Goal: Task Accomplishment & Management: Complete application form

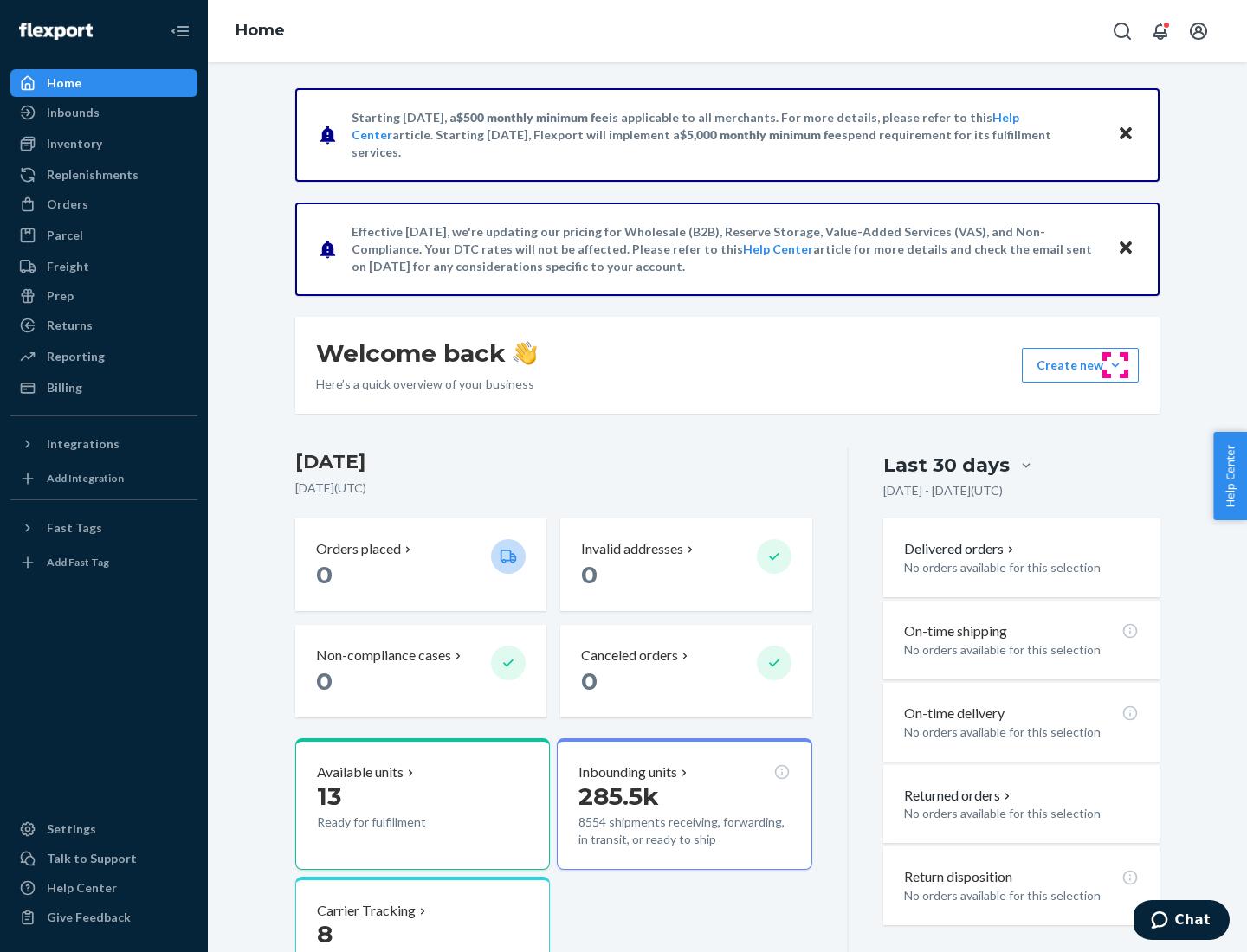
click at [1115, 365] on button "Create new Create new inbound Create new order Create new product" at bounding box center [1080, 364] width 117 height 35
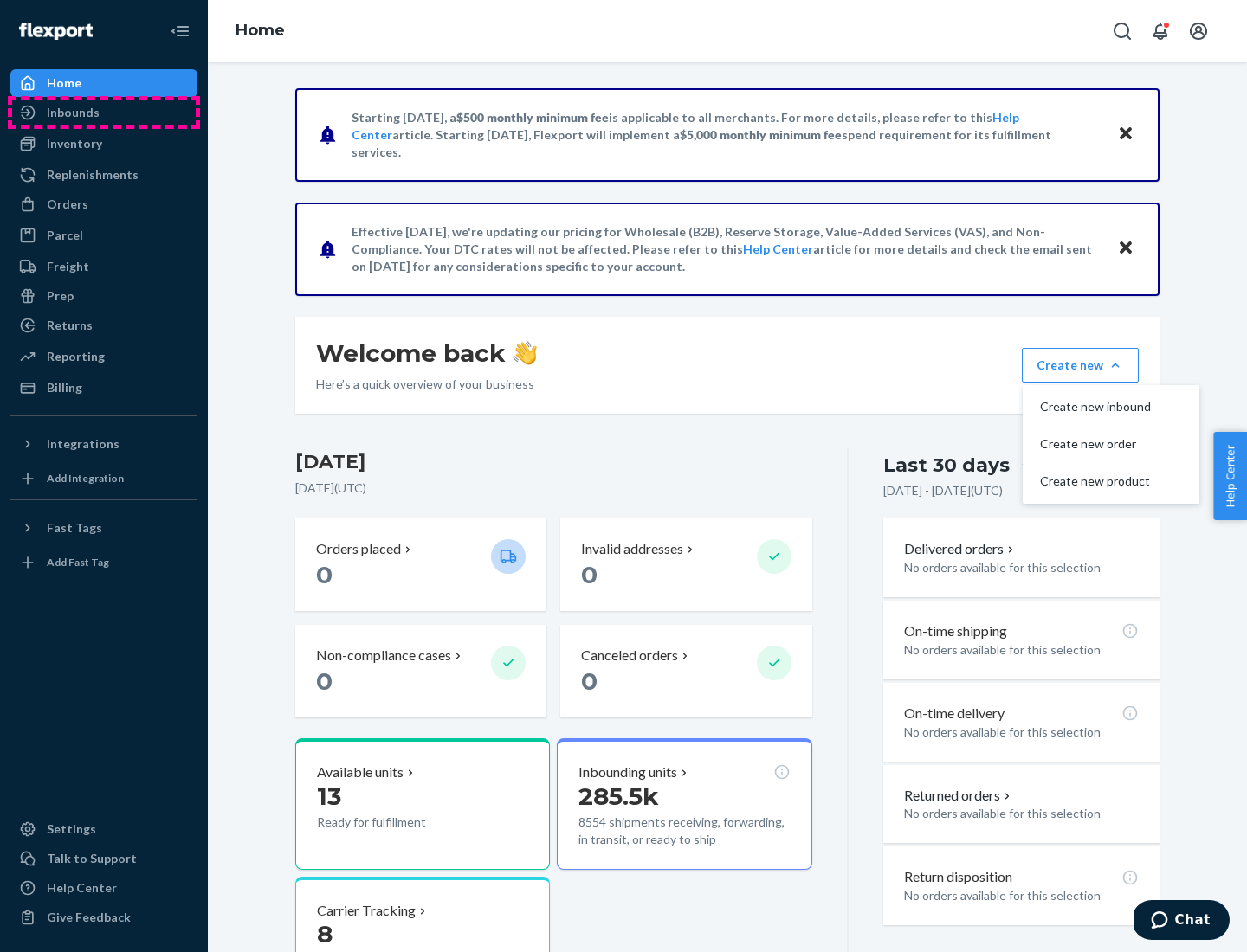
click at [104, 113] on div "Inbounds" at bounding box center [104, 113] width 183 height 24
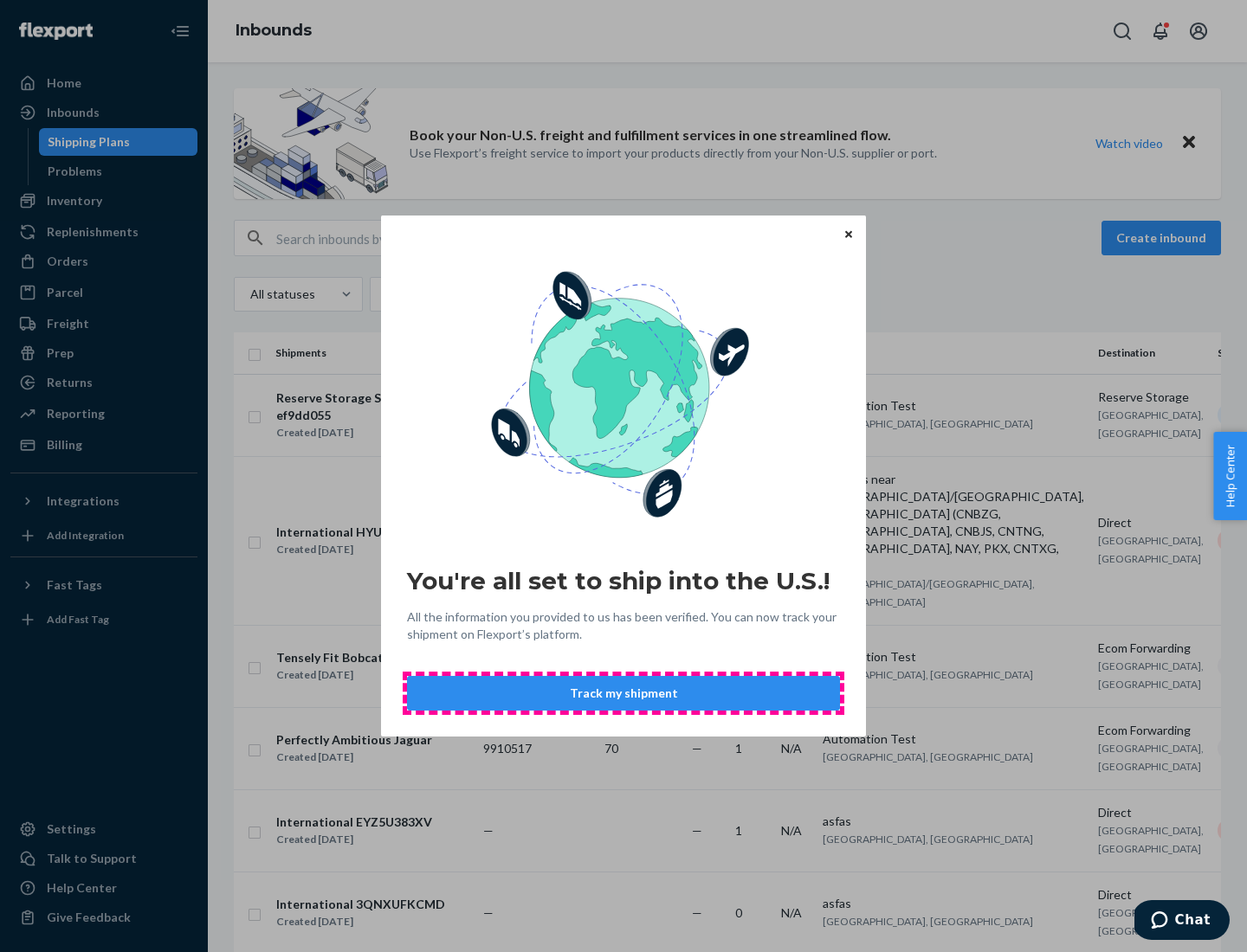
click at [624, 693] on button "Track my shipment" at bounding box center [623, 693] width 433 height 35
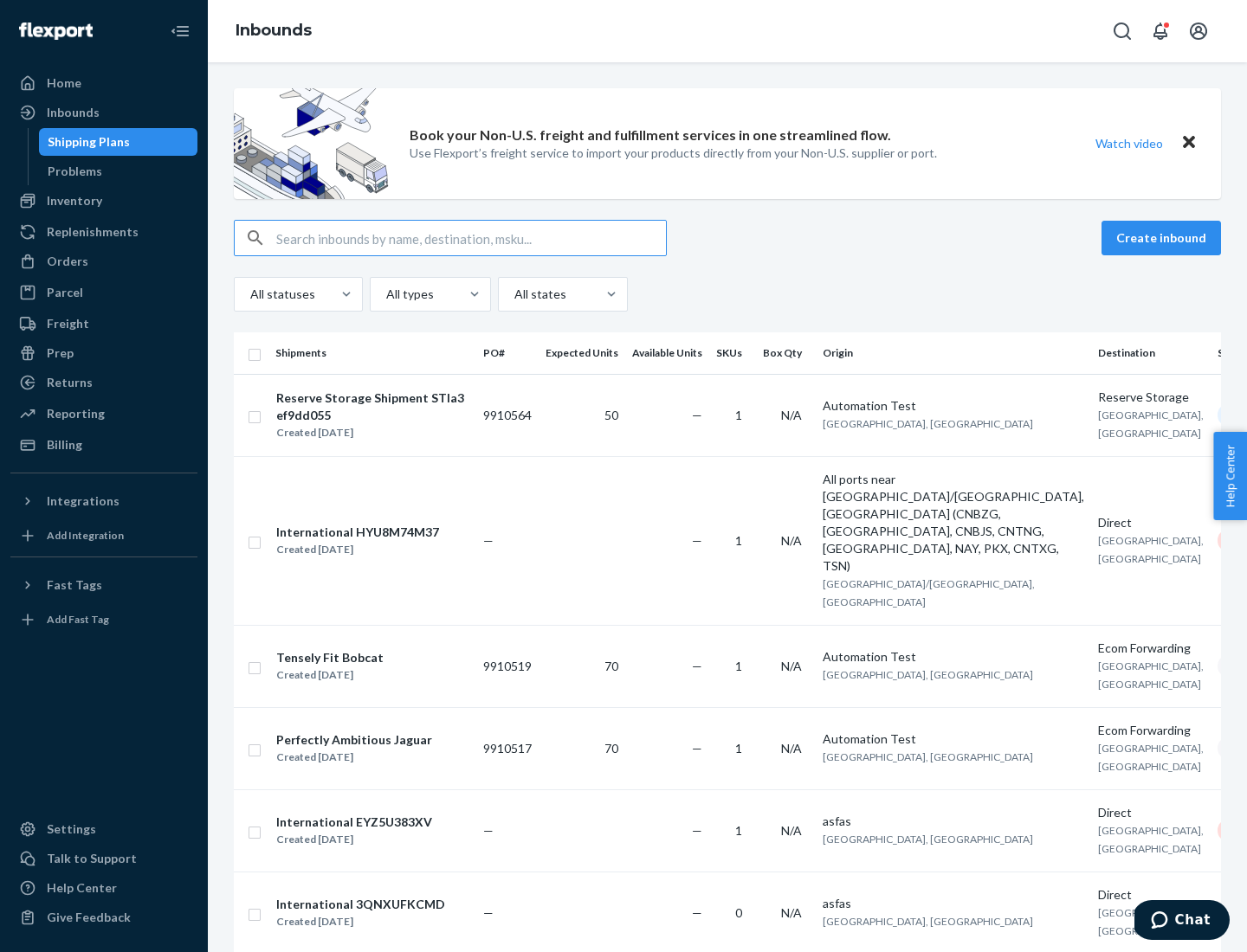
click at [1163, 238] on button "Create inbound" at bounding box center [1161, 238] width 120 height 35
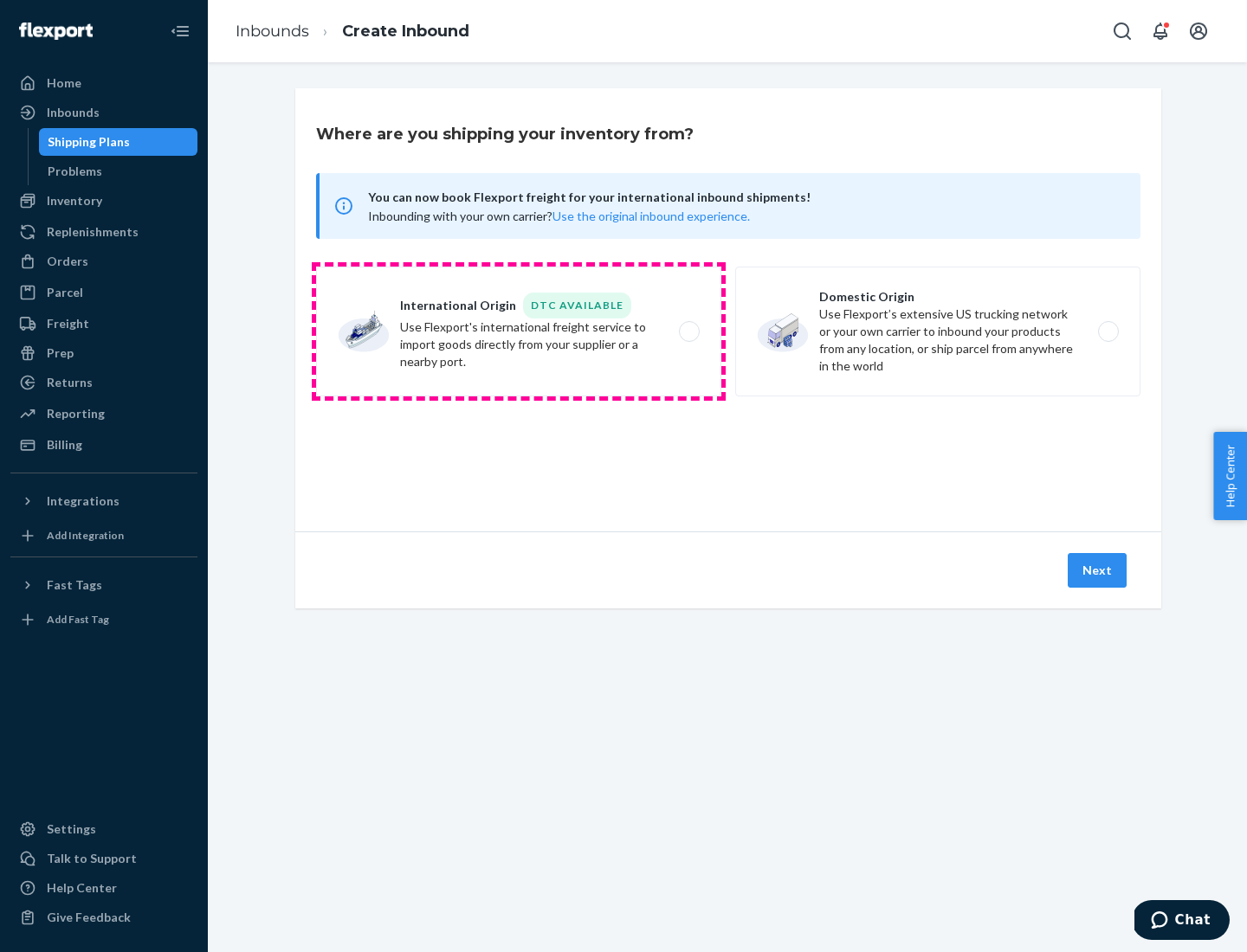
click at [519, 332] on label "International Origin DTC Available Use Flexport's international freight service…" at bounding box center [518, 332] width 405 height 129
click at [688, 332] on input "International Origin DTC Available Use Flexport's international freight service…" at bounding box center [693, 332] width 11 height 11
radio input "true"
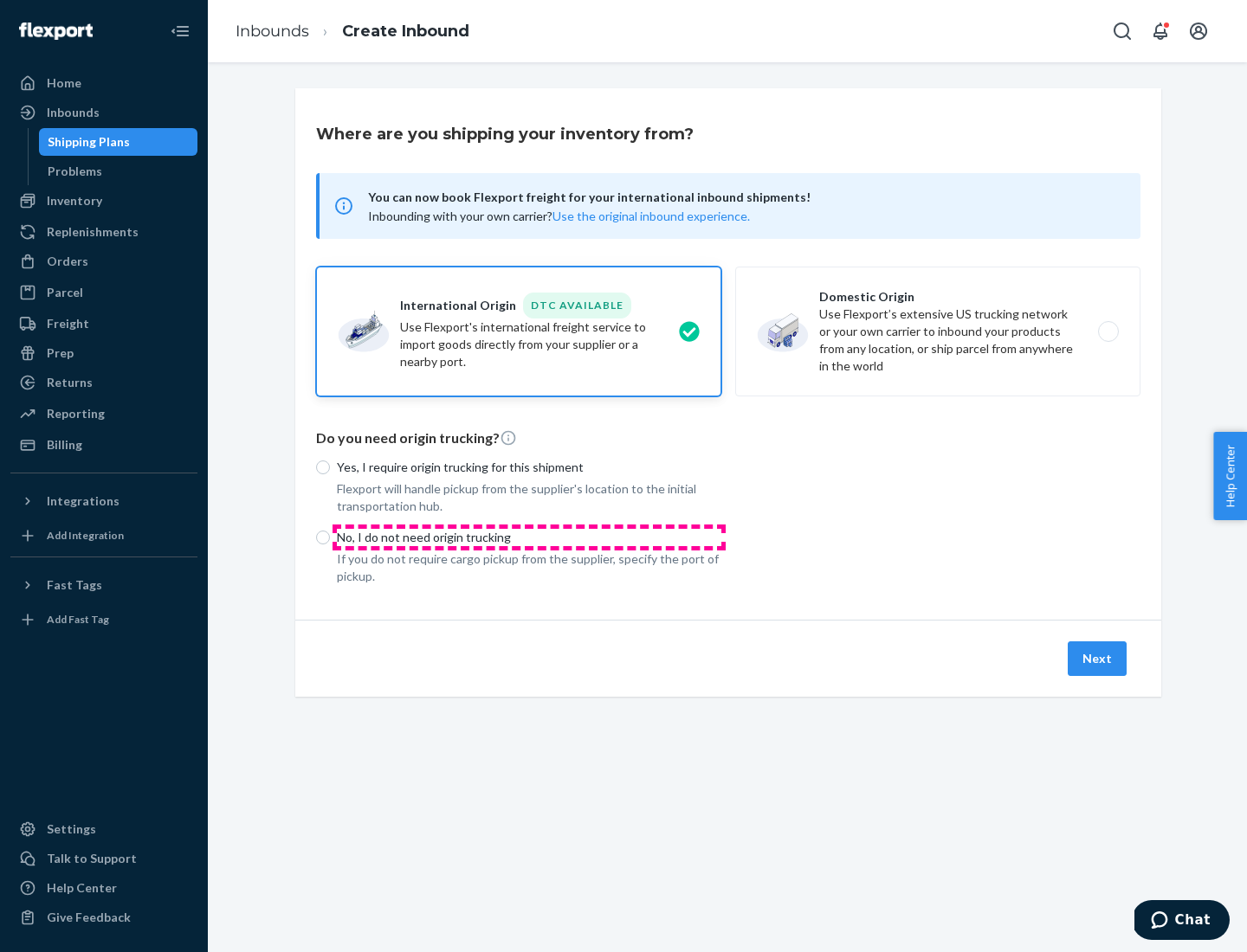
click at [529, 537] on p "No, I do not need origin trucking" at bounding box center [529, 537] width 384 height 17
click at [330, 537] on input "No, I do not need origin trucking" at bounding box center [323, 538] width 14 height 14
radio input "true"
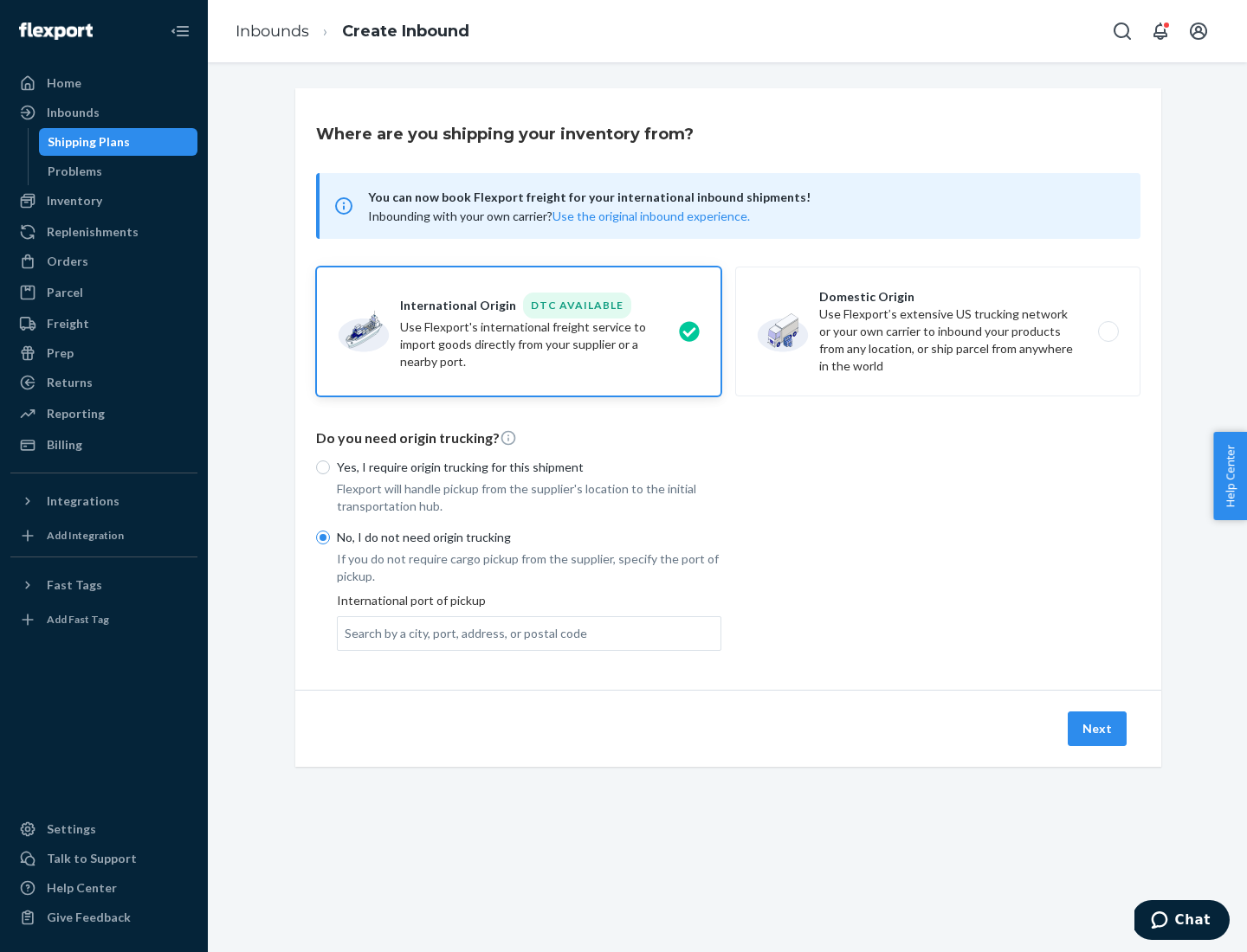
click at [461, 632] on div "Search by a city, port, address, or postal code" at bounding box center [465, 633] width 242 height 17
click at [347, 632] on input "Search by a city, port, address, or postal code" at bounding box center [346, 633] width 2 height 17
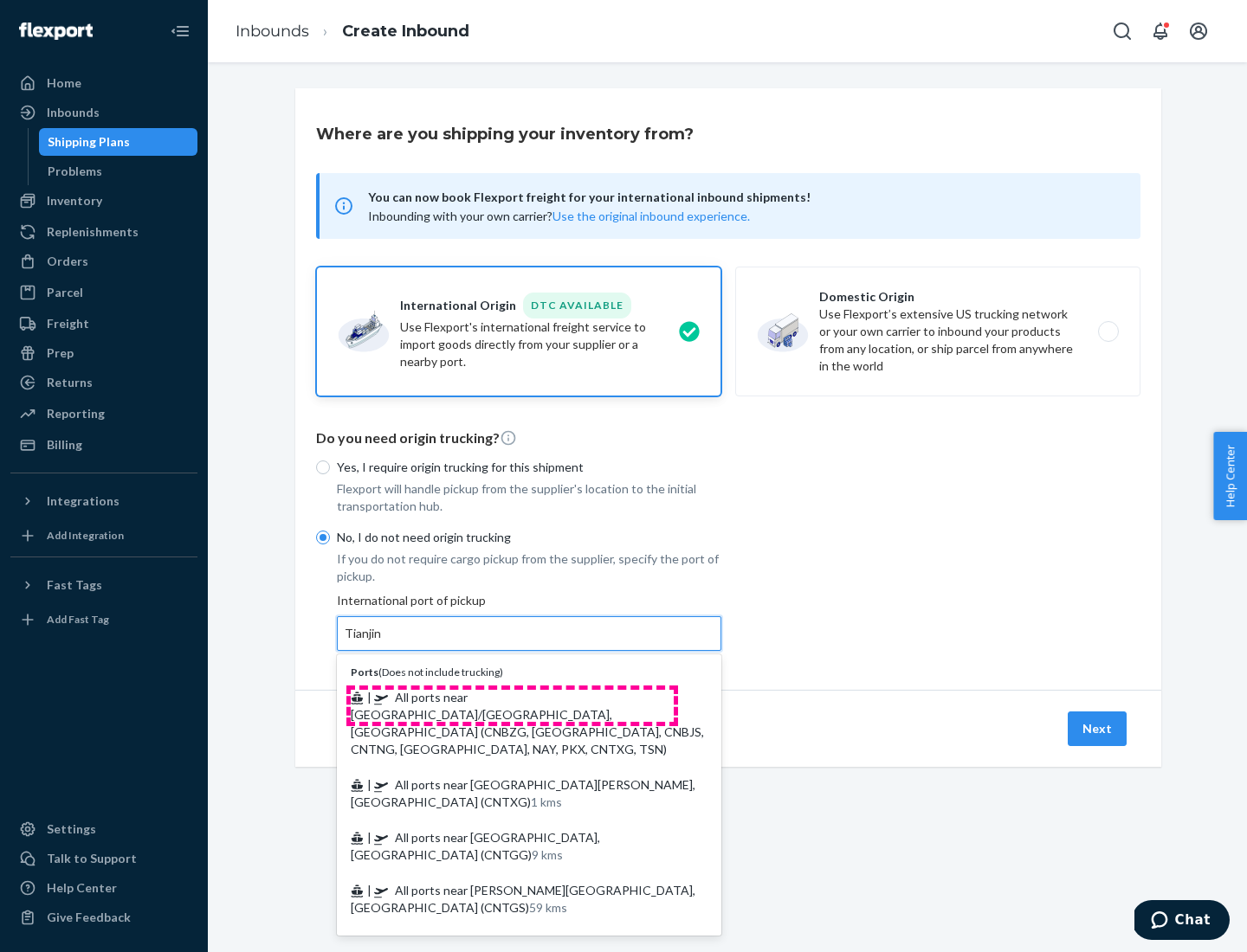
click at [512, 697] on span "| All ports near [GEOGRAPHIC_DATA]/[GEOGRAPHIC_DATA], [GEOGRAPHIC_DATA] (CNBZG,…" at bounding box center [527, 723] width 354 height 67
click at [382, 642] on input "Tianjin" at bounding box center [364, 633] width 38 height 17
type input "All ports near [GEOGRAPHIC_DATA]/[GEOGRAPHIC_DATA], [GEOGRAPHIC_DATA] (CNBZG, […"
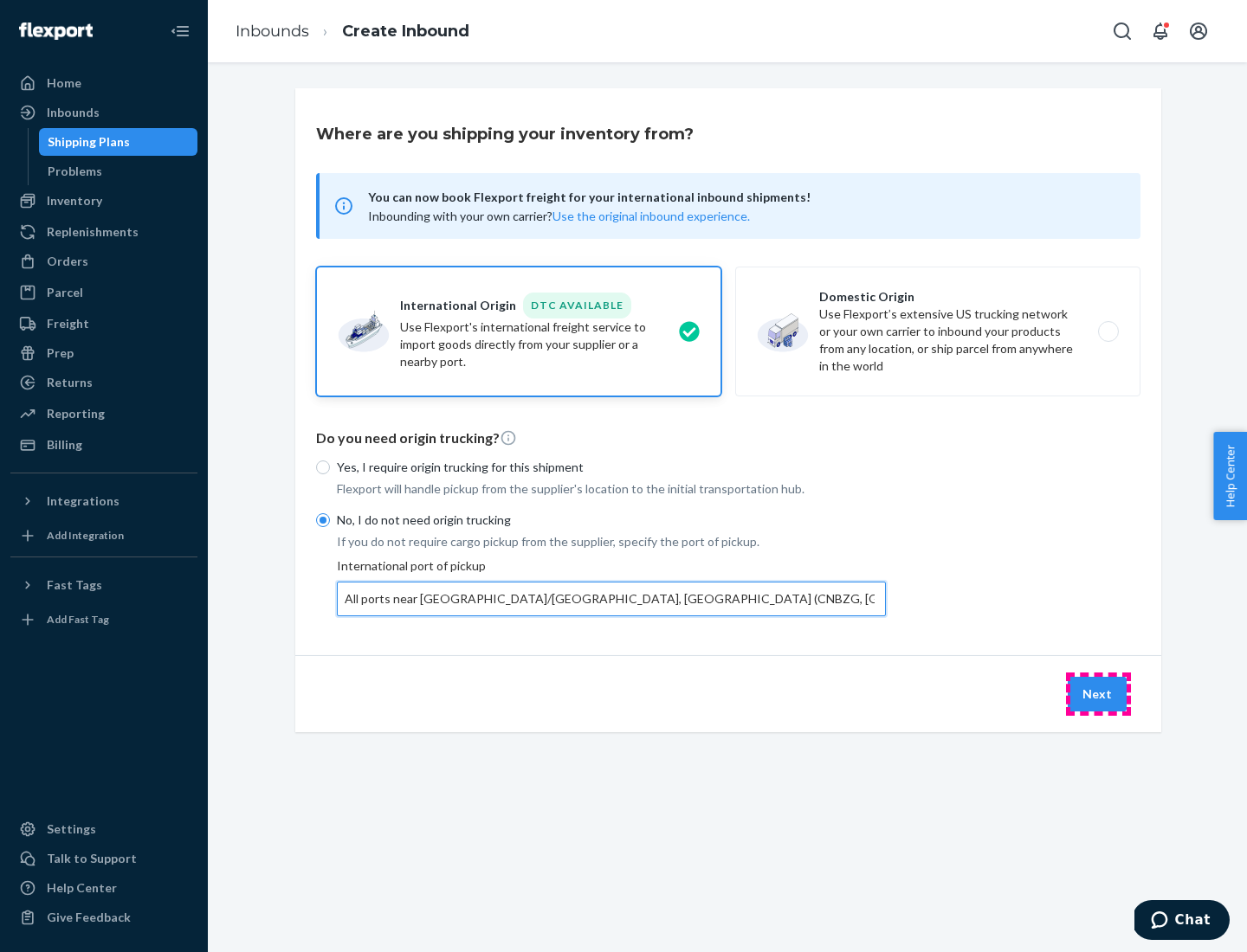
click at [1098, 693] on button "Next" at bounding box center [1097, 694] width 59 height 35
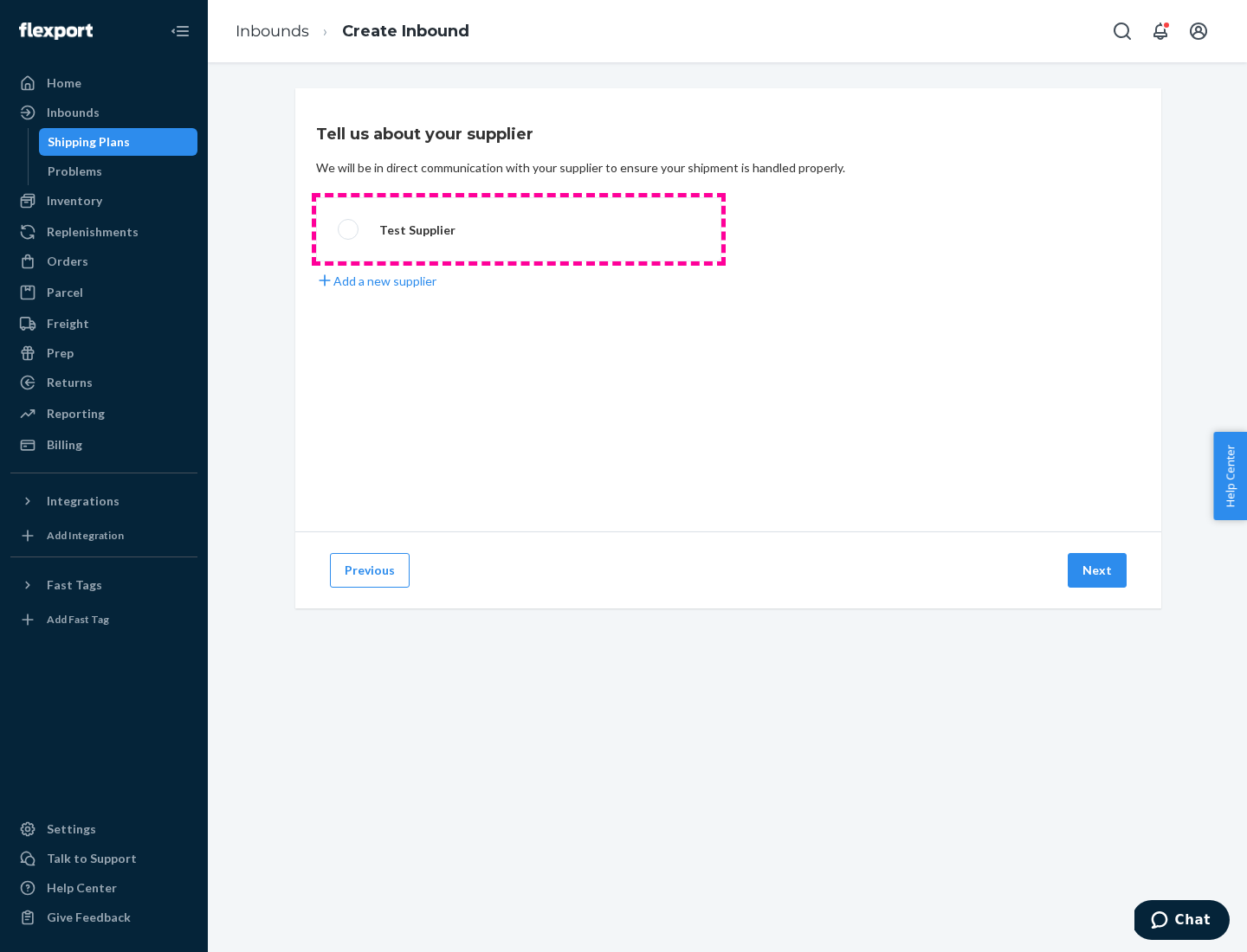
click at [519, 229] on label "Test Supplier" at bounding box center [518, 229] width 405 height 64
click at [349, 229] on input "Test Supplier" at bounding box center [343, 229] width 11 height 11
radio input "true"
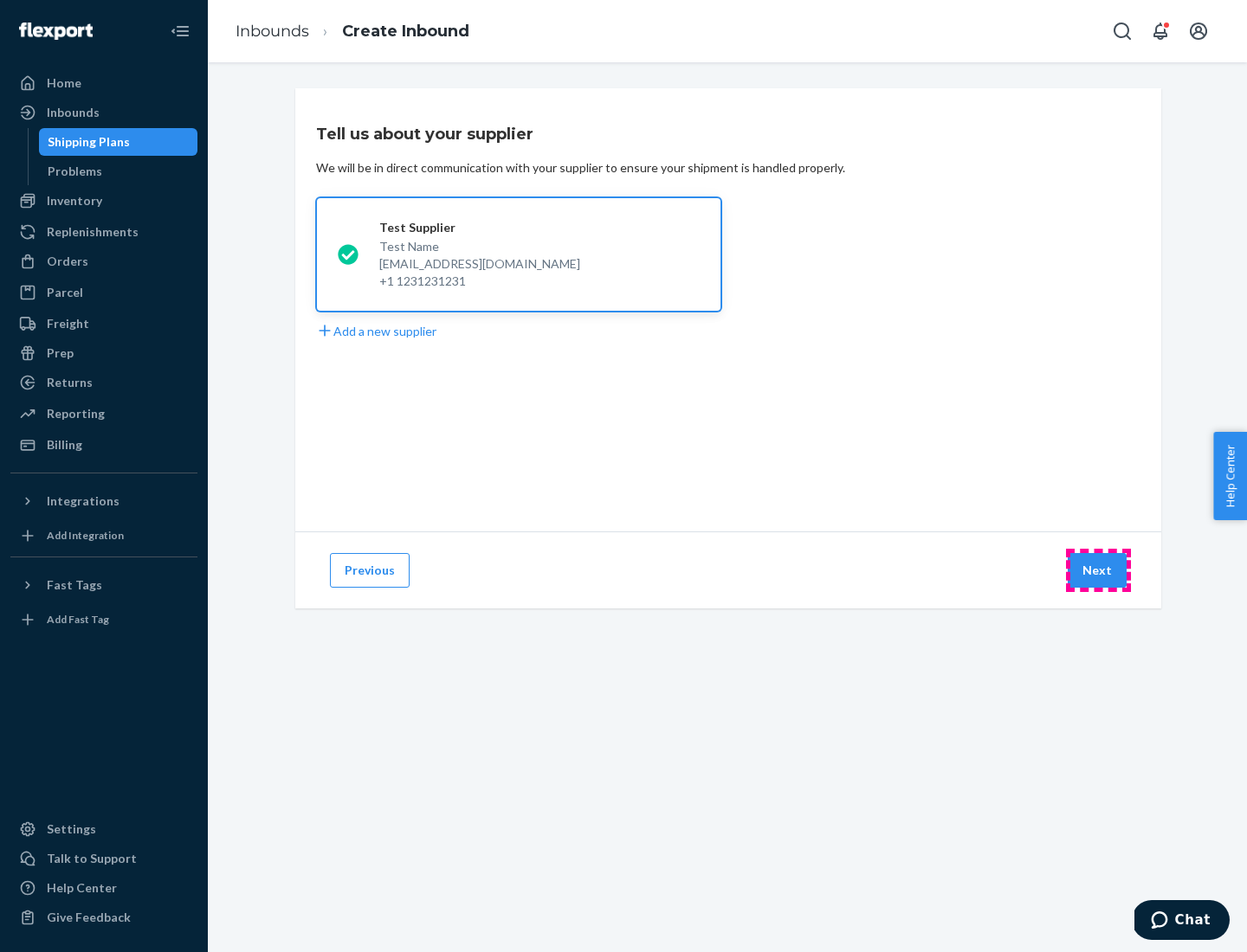
click at [1098, 571] on button "Next" at bounding box center [1097, 570] width 59 height 35
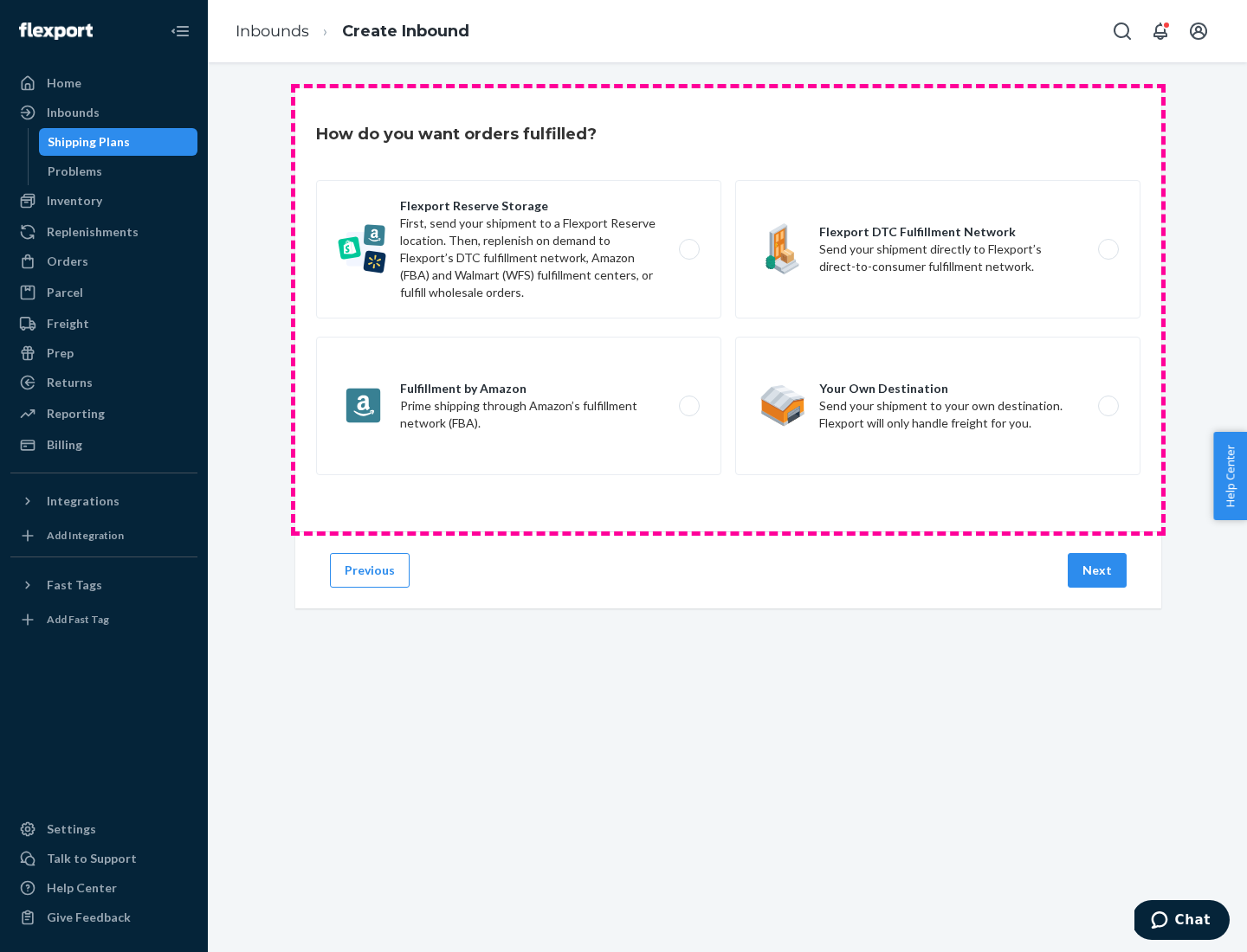
click at [728, 310] on div "Flexport Reserve Storage First, send your shipment to a Flexport Reserve locati…" at bounding box center [727, 330] width 824 height 300
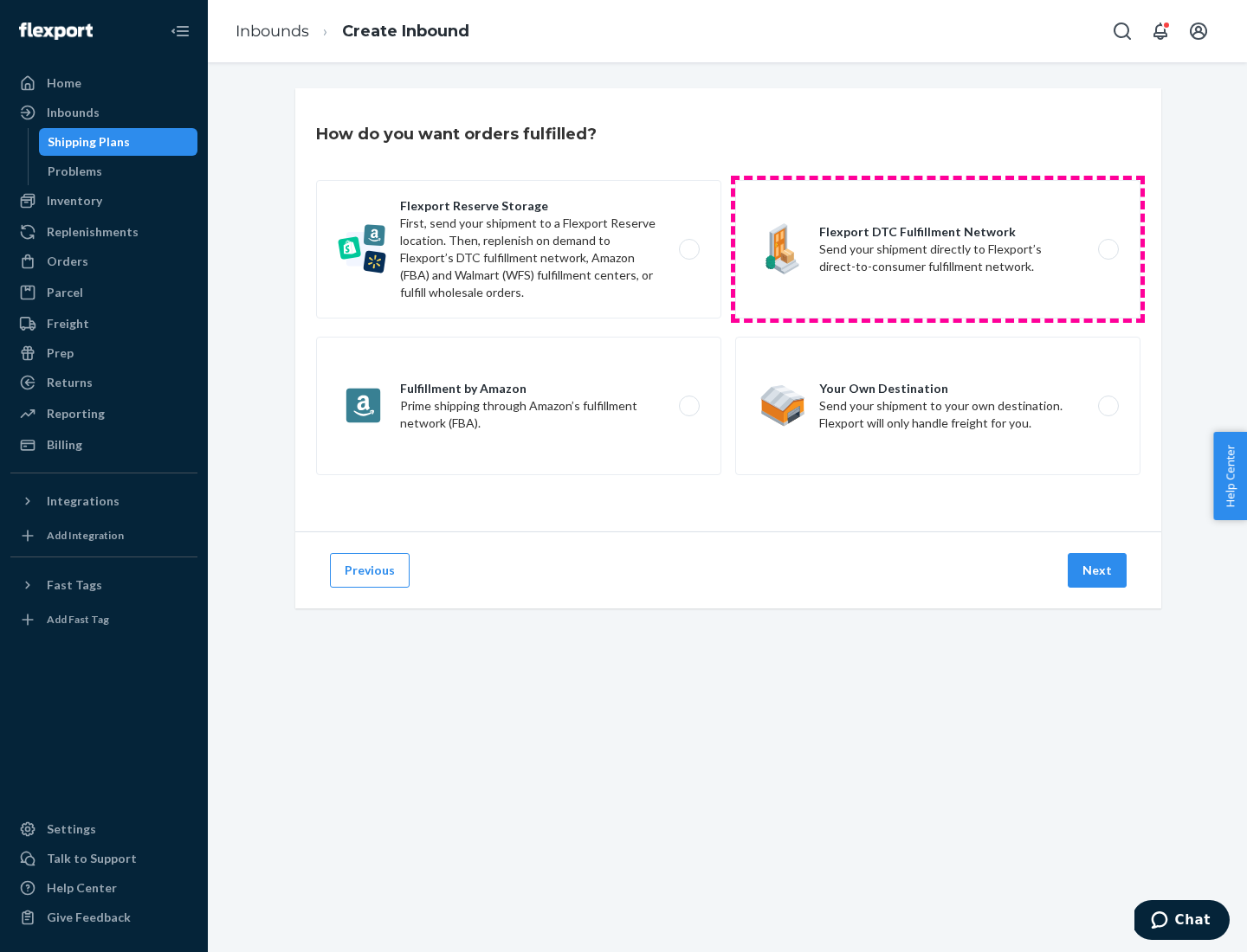
click at [937, 249] on label "Flexport DTC Fulfillment Network Send your shipment directly to Flexport’s dire…" at bounding box center [937, 249] width 405 height 138
click at [1108, 249] on input "Flexport DTC Fulfillment Network Send your shipment directly to Flexport’s dire…" at bounding box center [1113, 249] width 11 height 11
radio input "true"
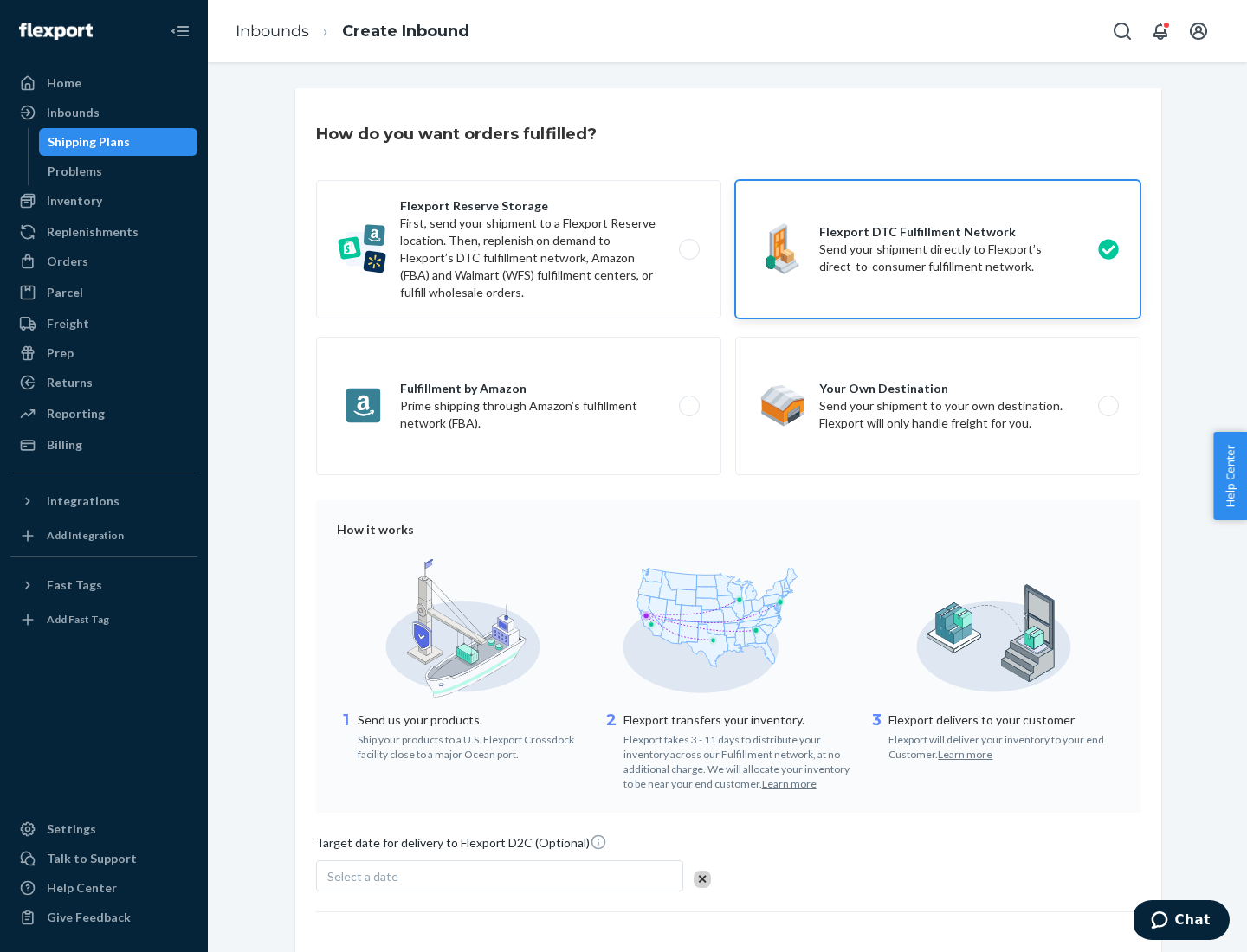
scroll to position [127, 0]
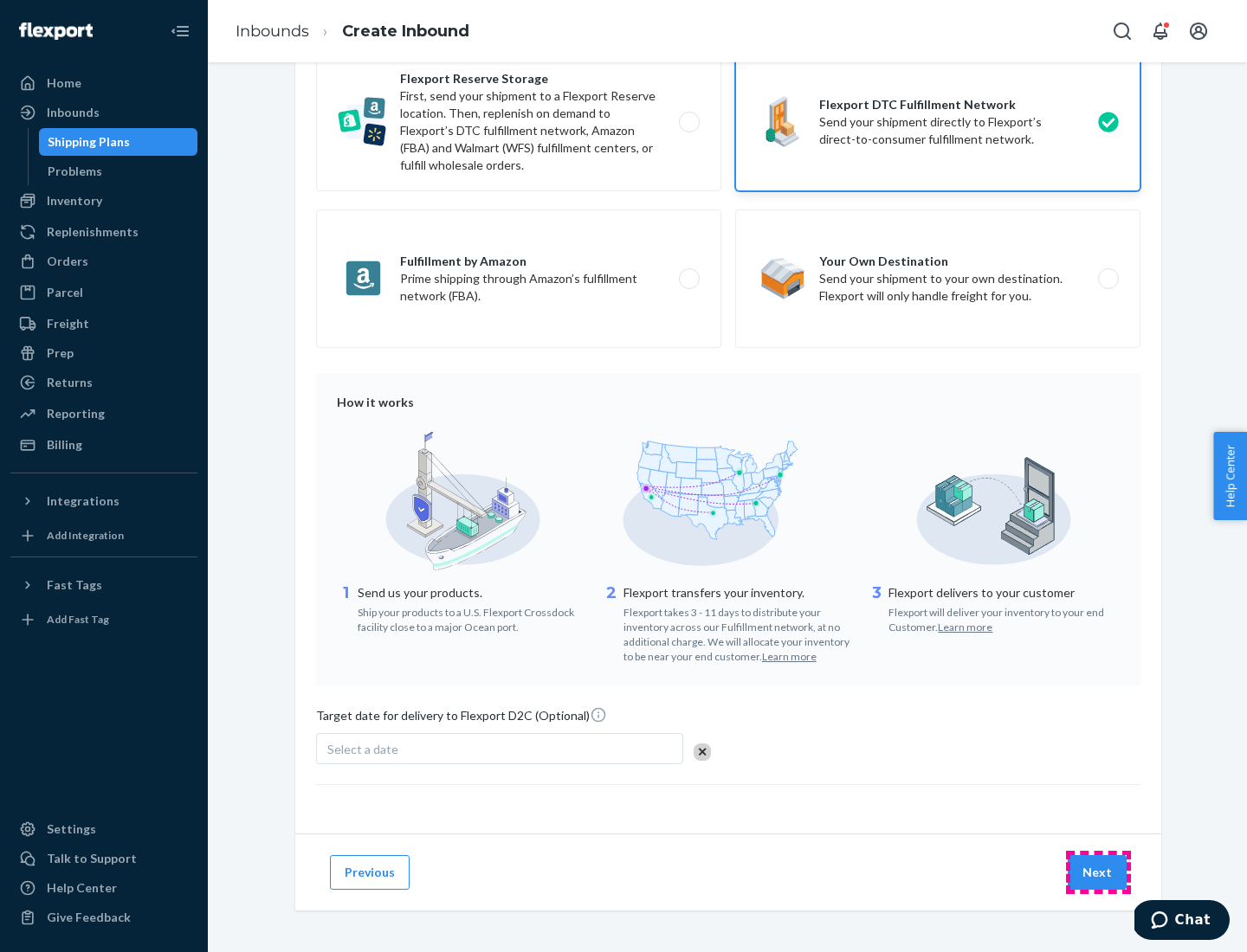
click at [1098, 871] on button "Next" at bounding box center [1097, 872] width 59 height 35
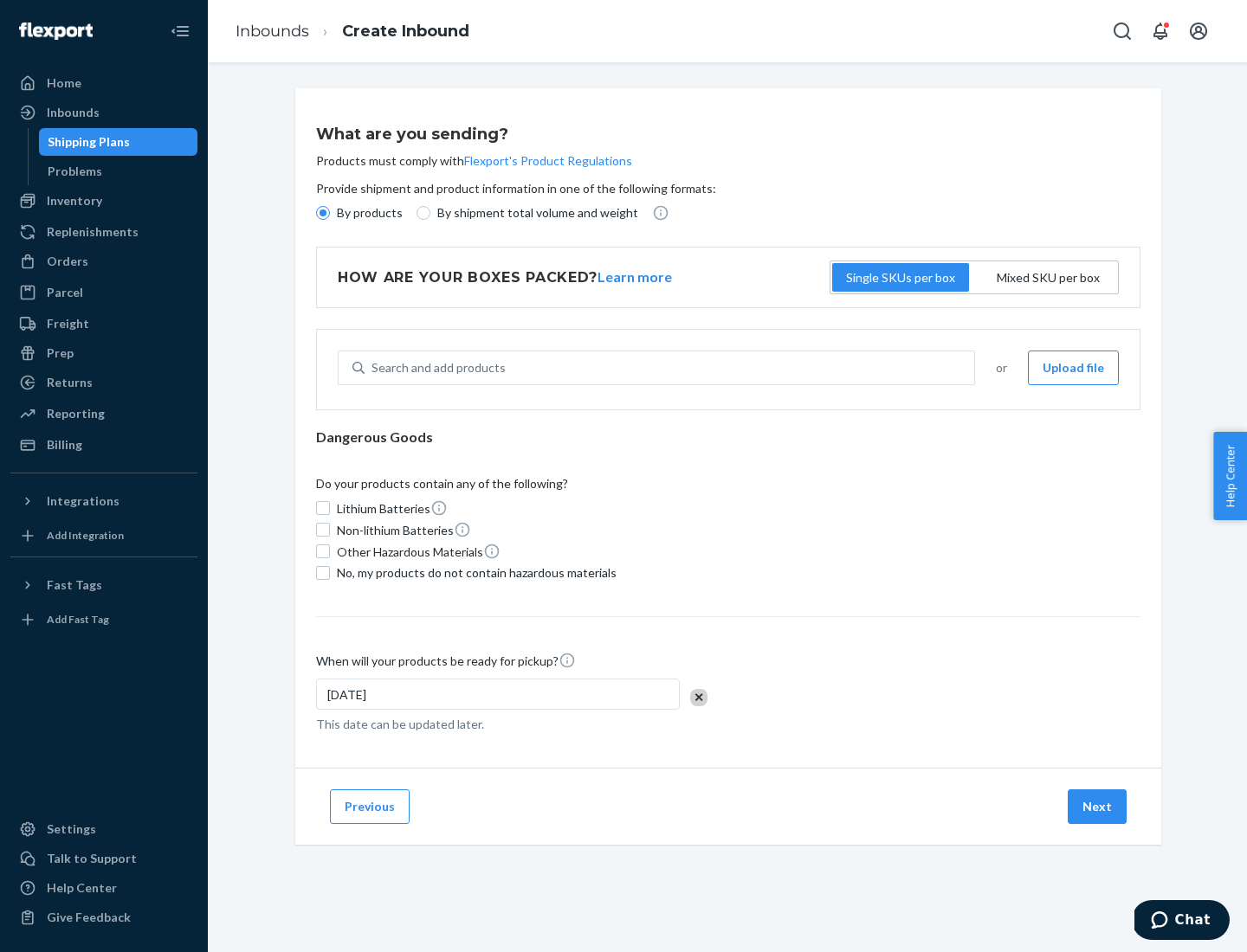
click at [368, 213] on p "By products" at bounding box center [370, 212] width 66 height 17
click at [330, 213] on input "By products" at bounding box center [323, 213] width 14 height 14
click at [435, 367] on div "Search and add products" at bounding box center [438, 367] width 134 height 17
click at [374, 367] on input "Search and add products" at bounding box center [373, 367] width 2 height 17
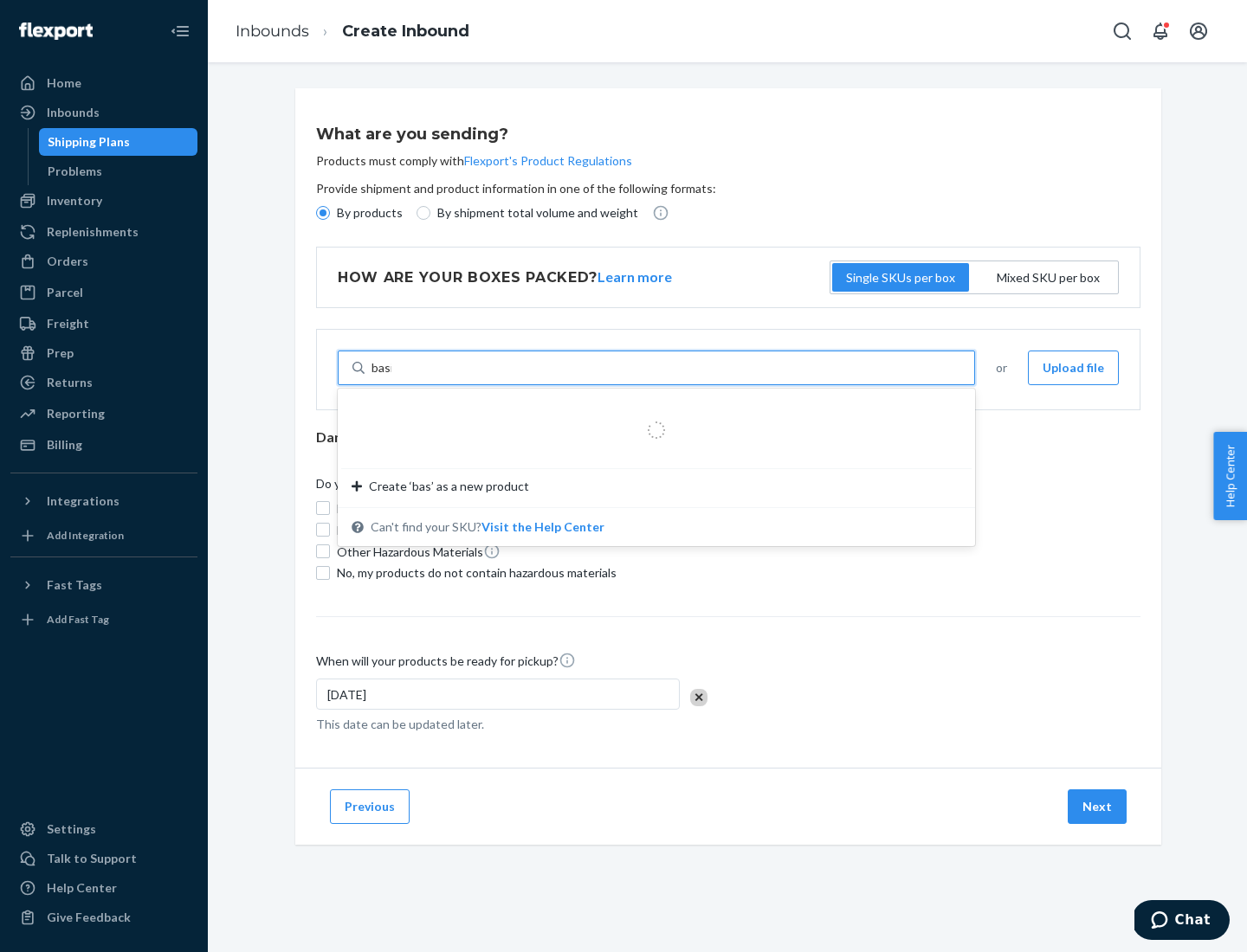
type input "basic"
click at [650, 409] on div "Basic Test Product 1" at bounding box center [649, 408] width 596 height 17
click at [400, 376] on input "basic" at bounding box center [385, 367] width 29 height 17
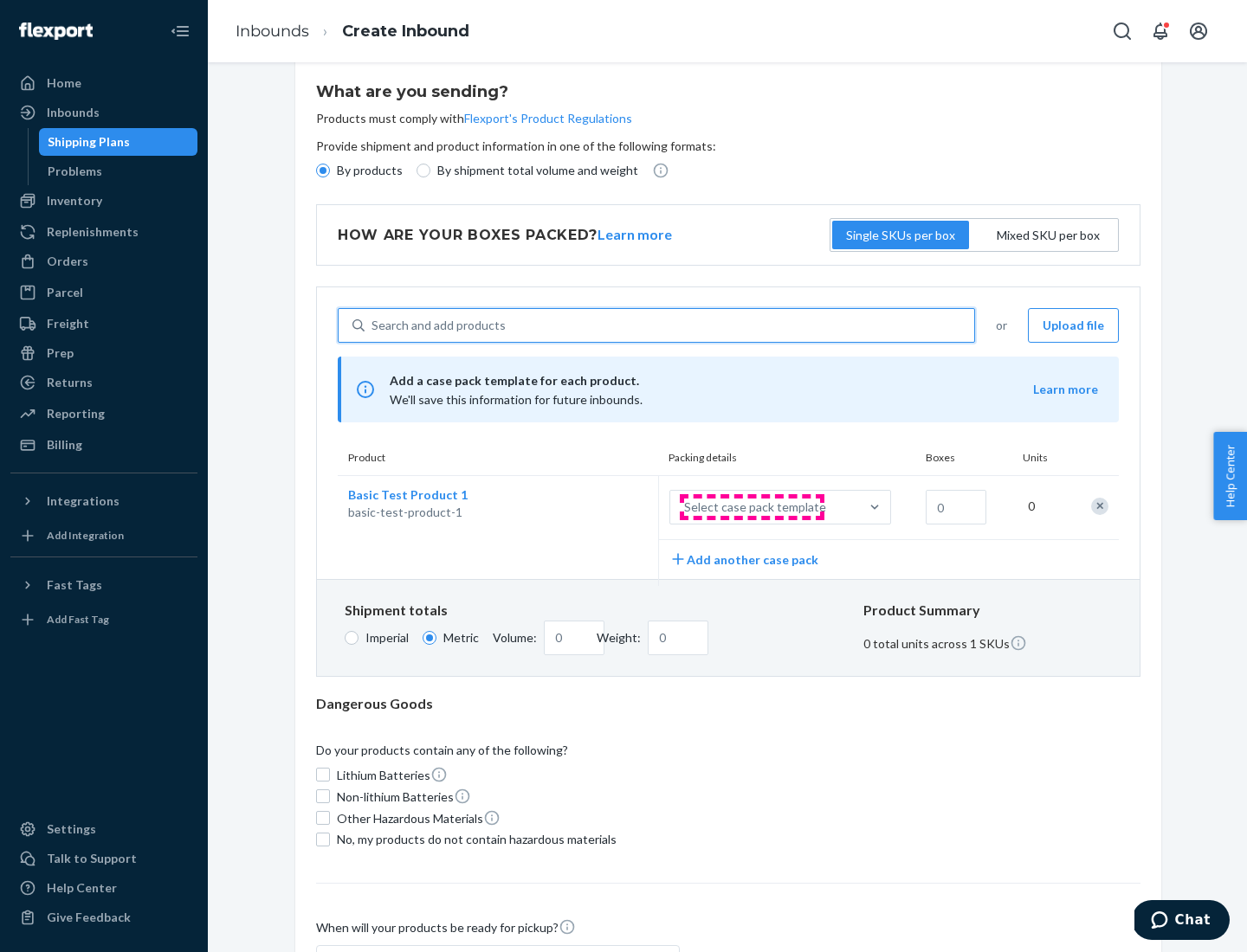
click at [751, 507] on div "Select case pack template" at bounding box center [755, 507] width 142 height 17
click at [599, 507] on input "Select case pack template" at bounding box center [599, 507] width 0 height 0
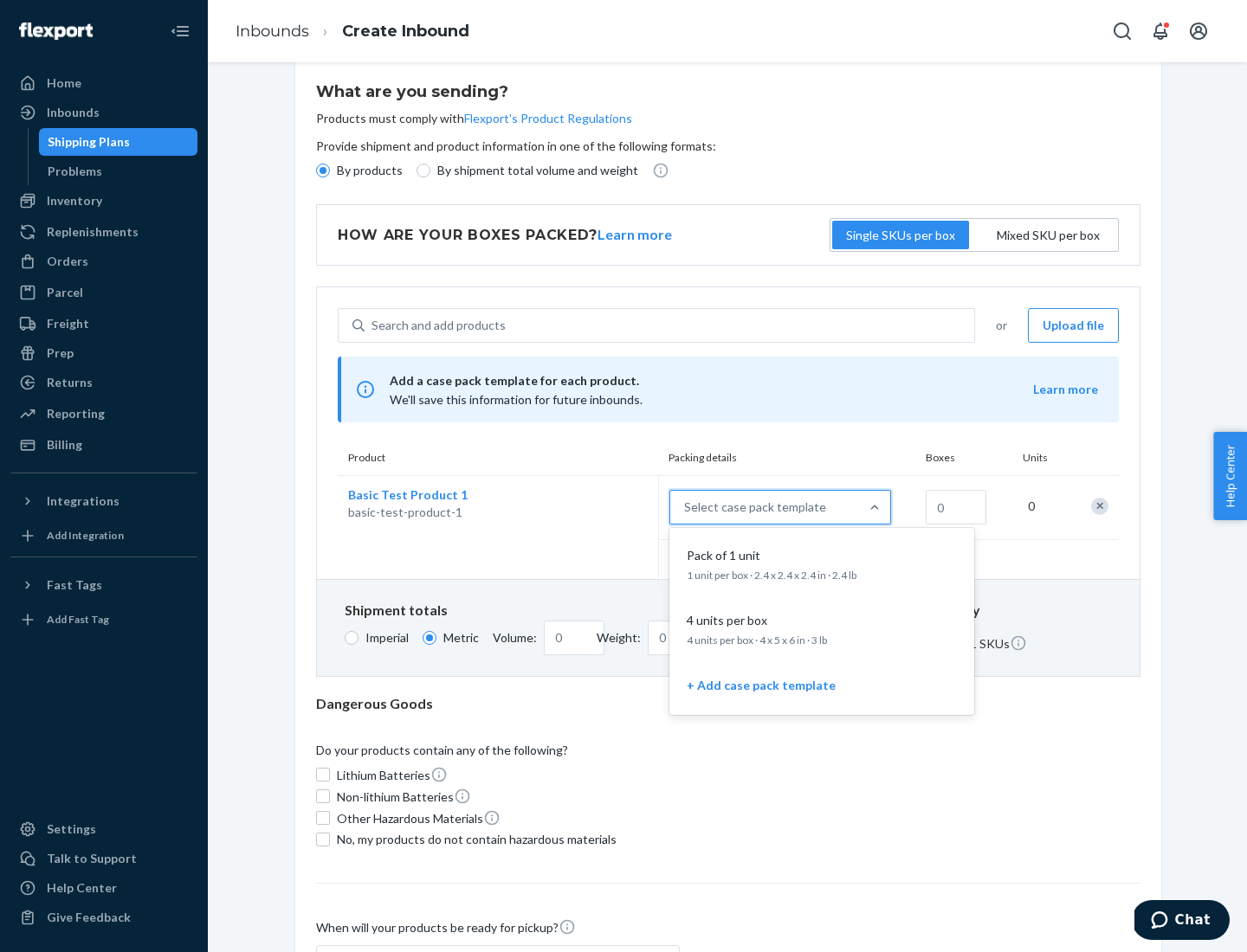
scroll to position [100, 0]
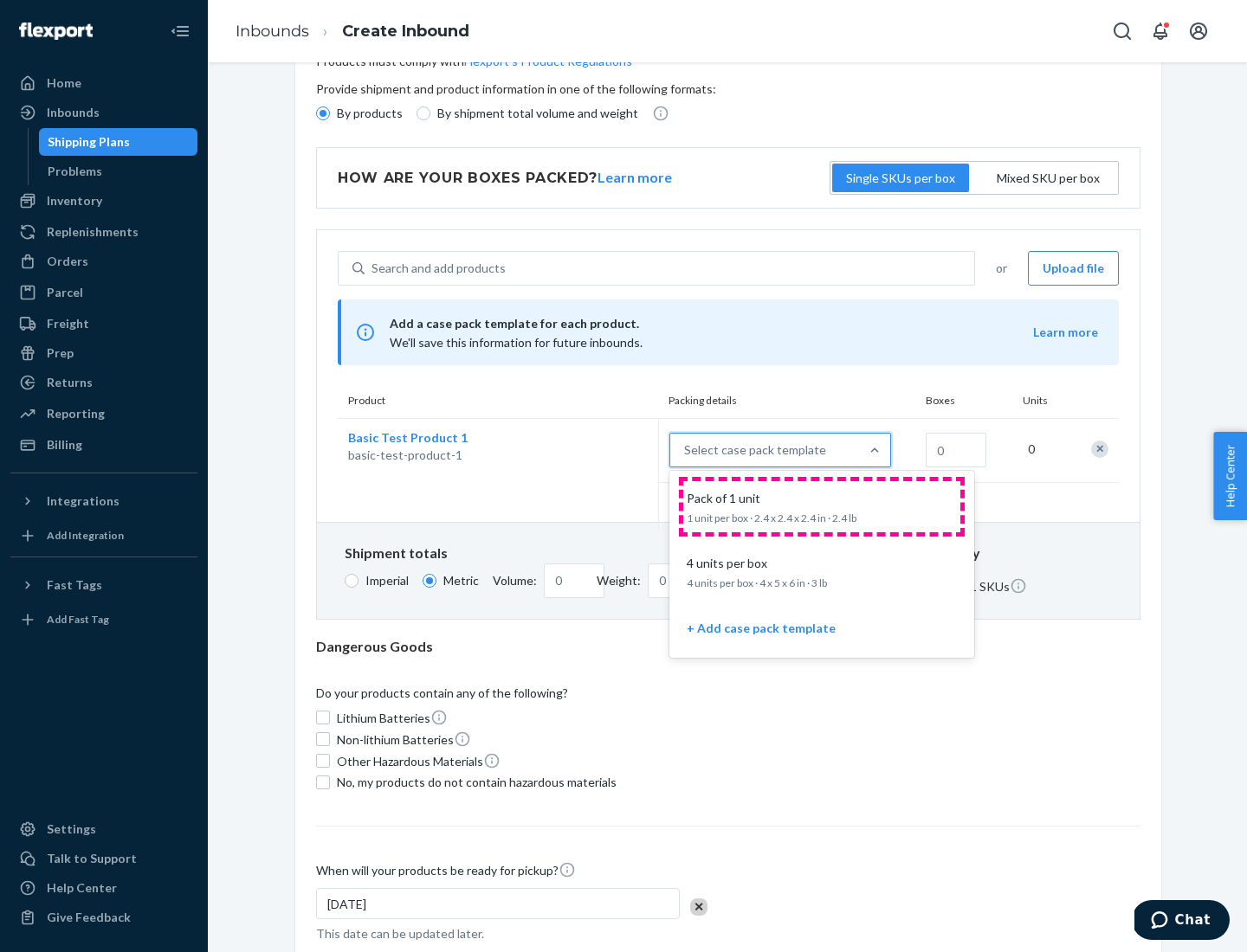
click at [822, 506] on div "Pack of 1 unit" at bounding box center [818, 498] width 277 height 17
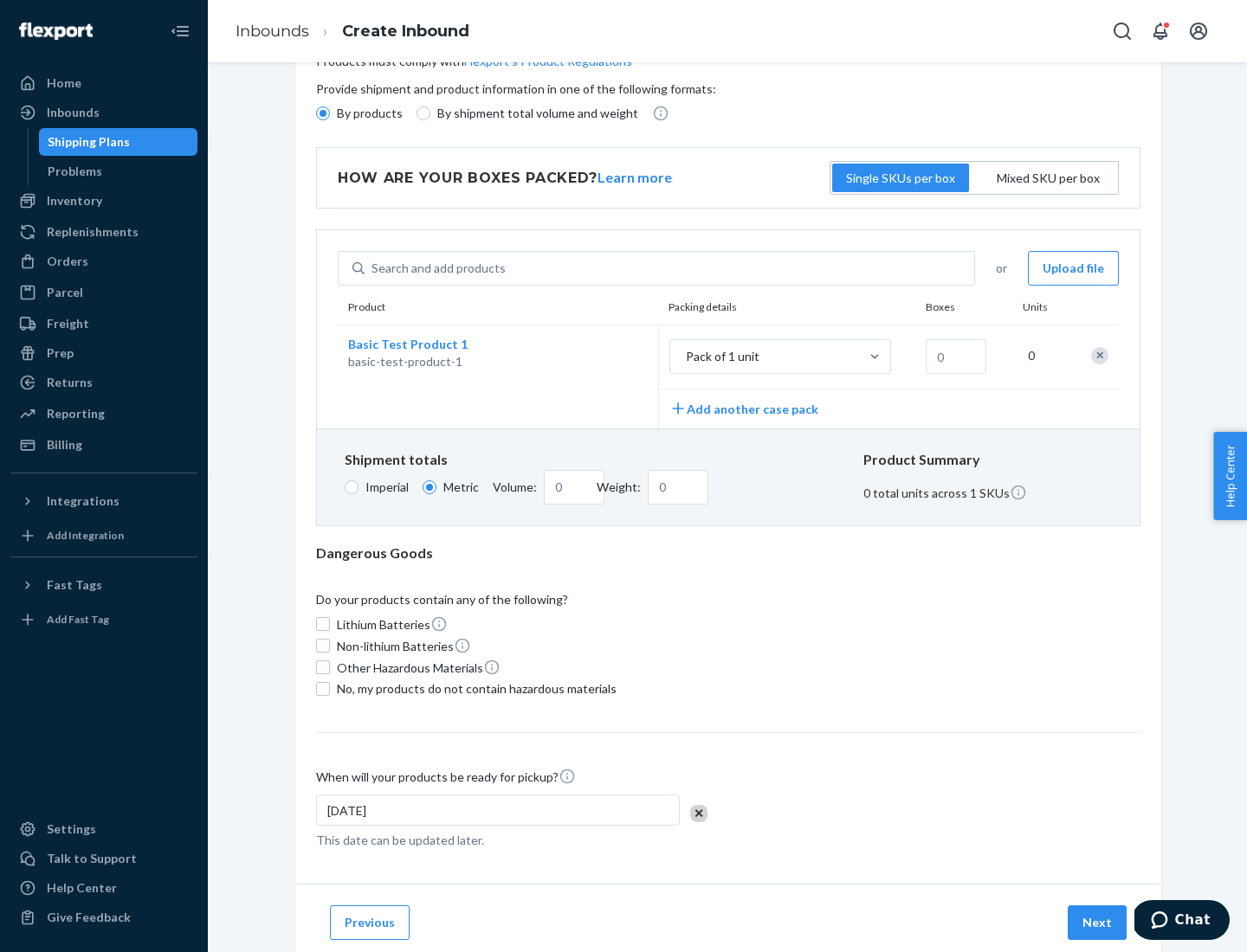
scroll to position [0, 0]
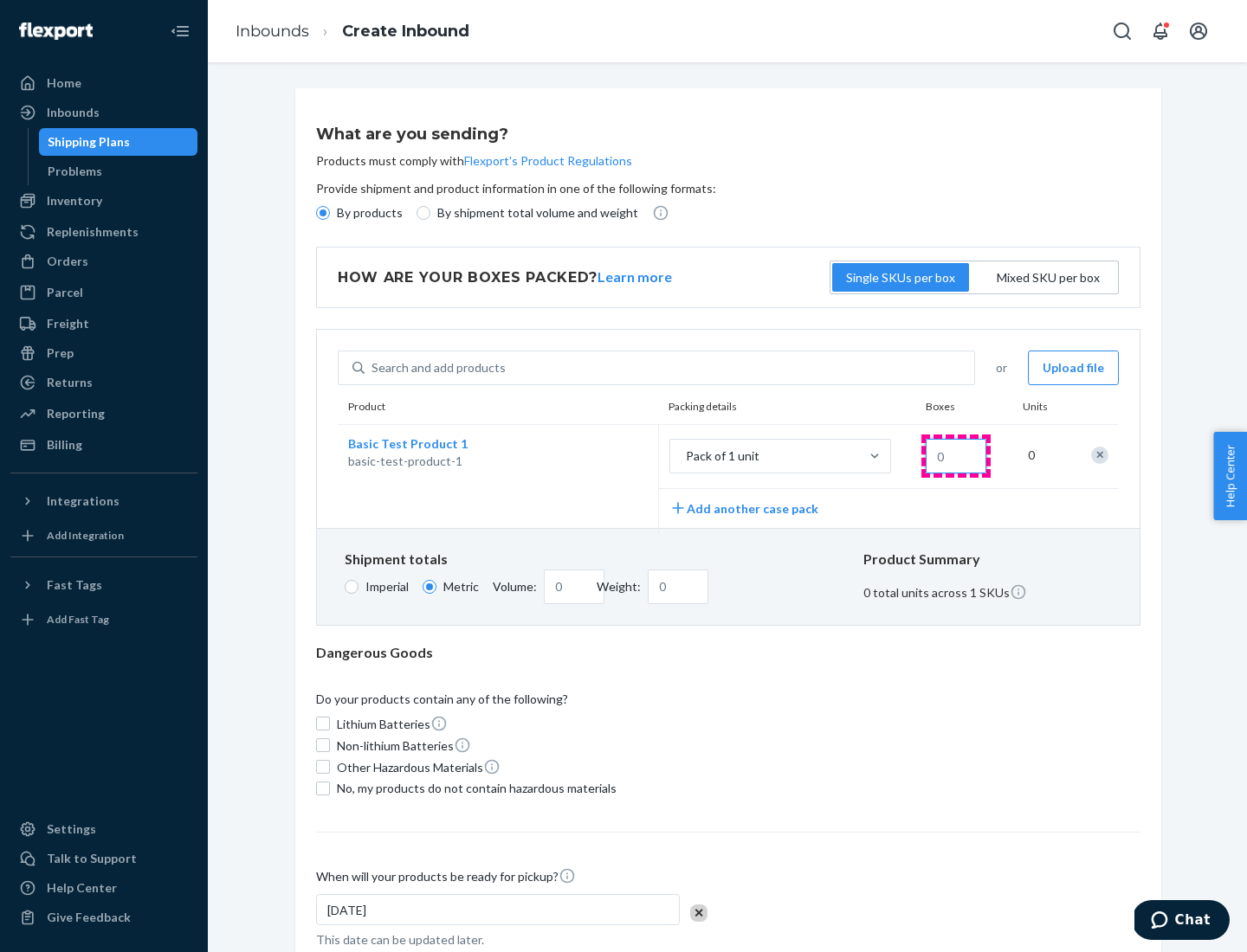
type input "1.09"
type input "1"
type input "10.89"
type input "10"
type input "0.02"
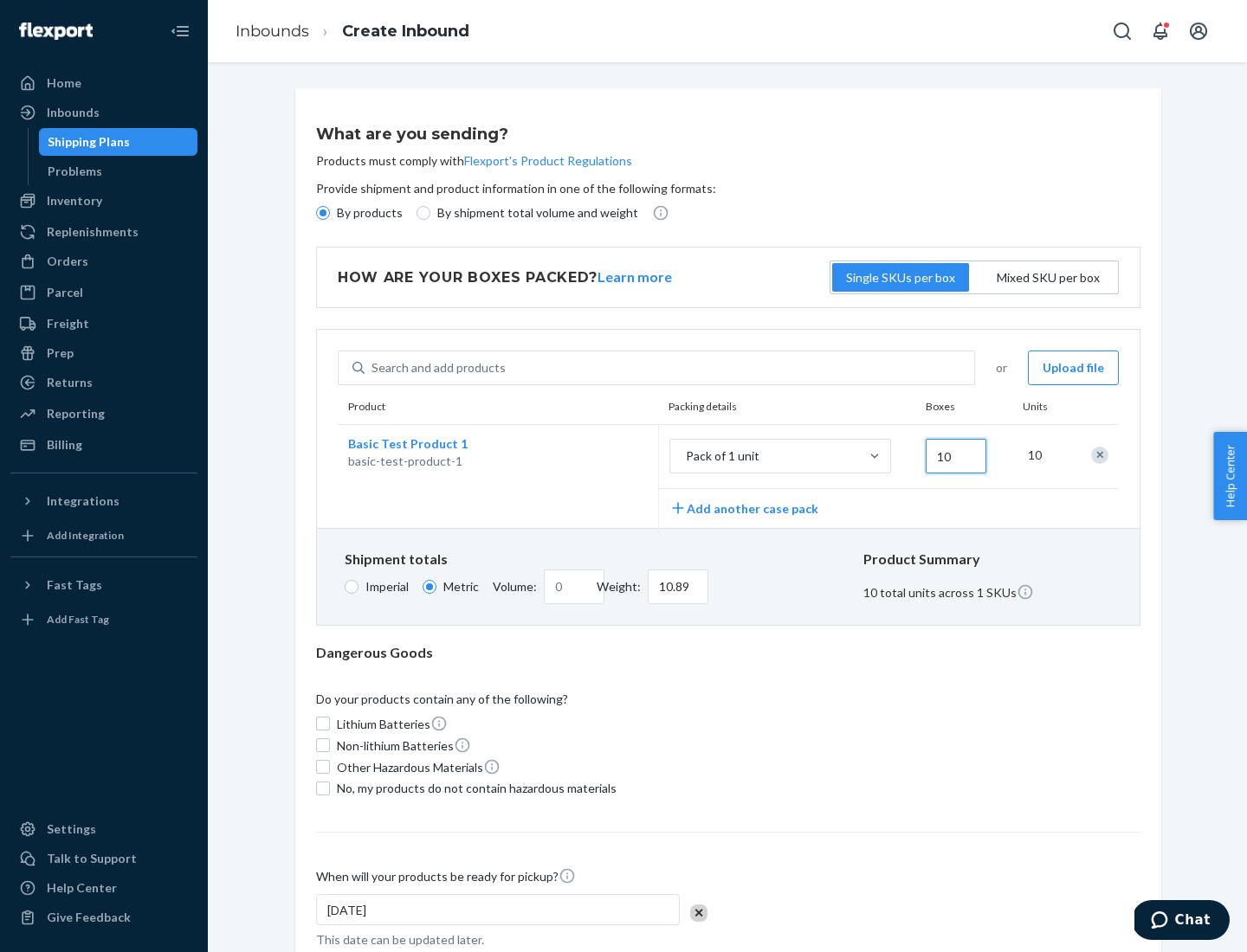
type input "108.86"
type input "100"
type input "0.23"
type input "1088.62"
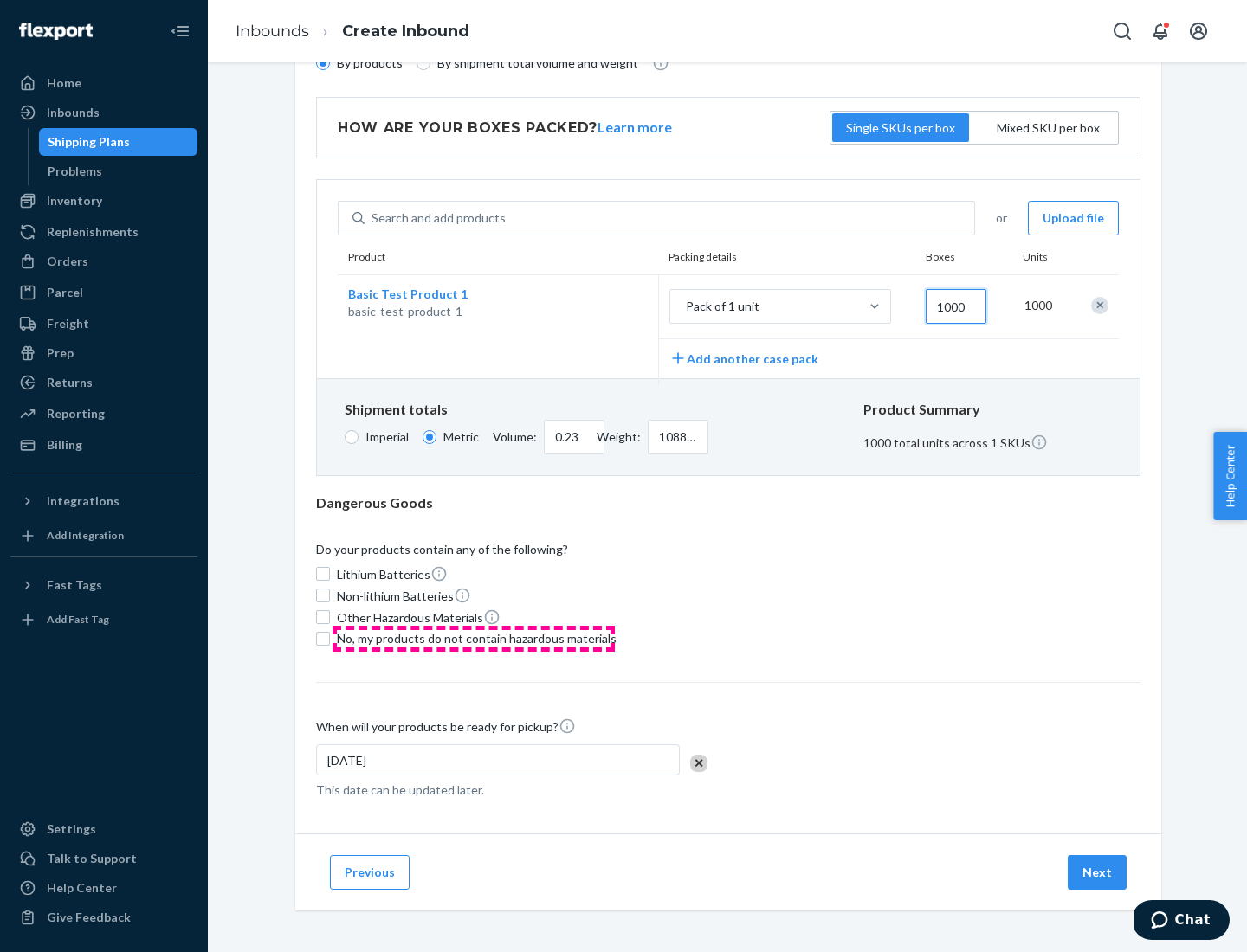
type input "1000"
click at [473, 638] on span "No, my products do not contain hazardous materials" at bounding box center [476, 638] width 280 height 17
click at [330, 638] on input "No, my products do not contain hazardous materials" at bounding box center [323, 638] width 14 height 14
checkbox input "true"
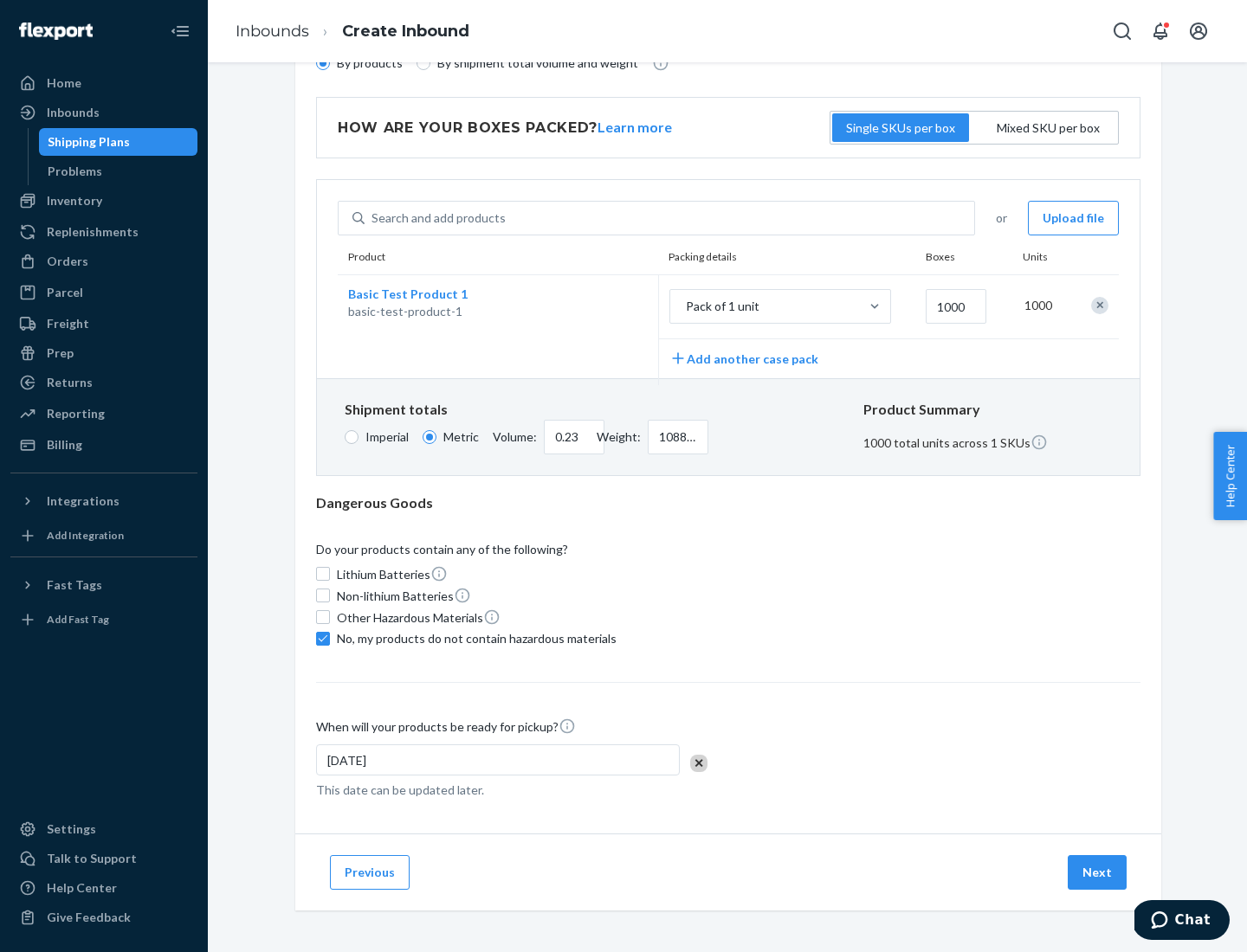
click at [1098, 871] on button "Next" at bounding box center [1097, 872] width 59 height 35
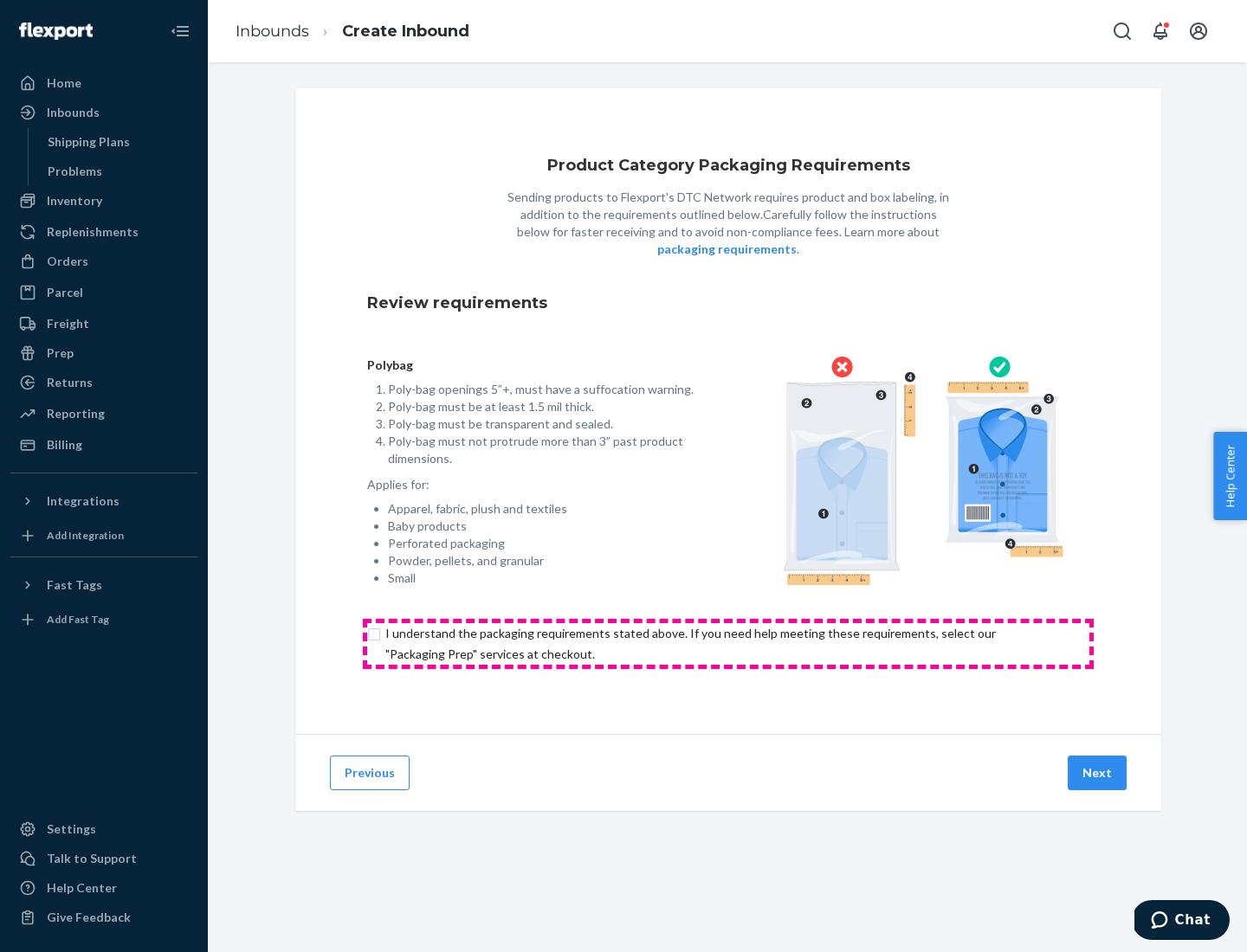
click at [728, 643] on input "checkbox" at bounding box center [728, 644] width 722 height 42
checkbox input "true"
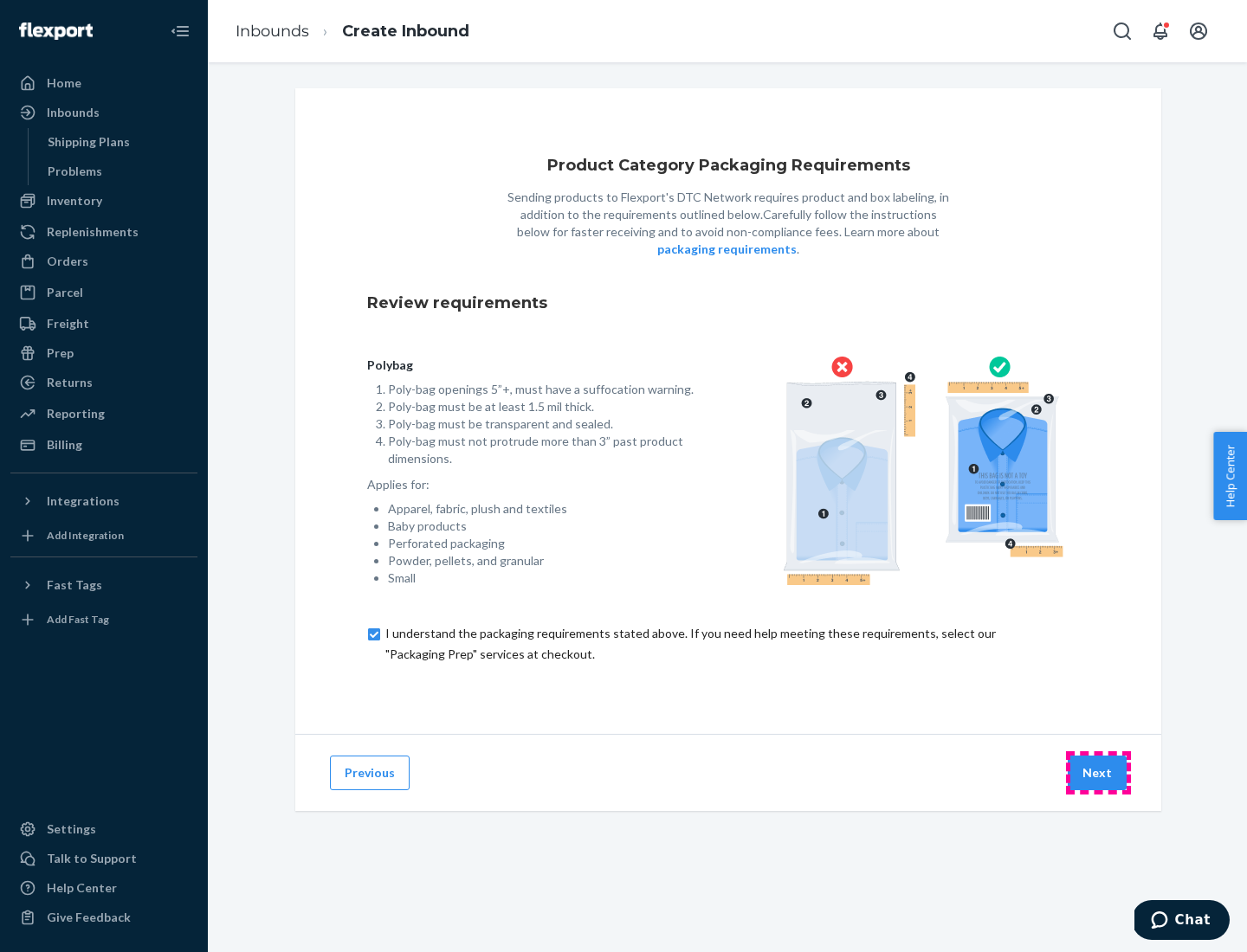
click at [1098, 772] on button "Next" at bounding box center [1097, 773] width 59 height 35
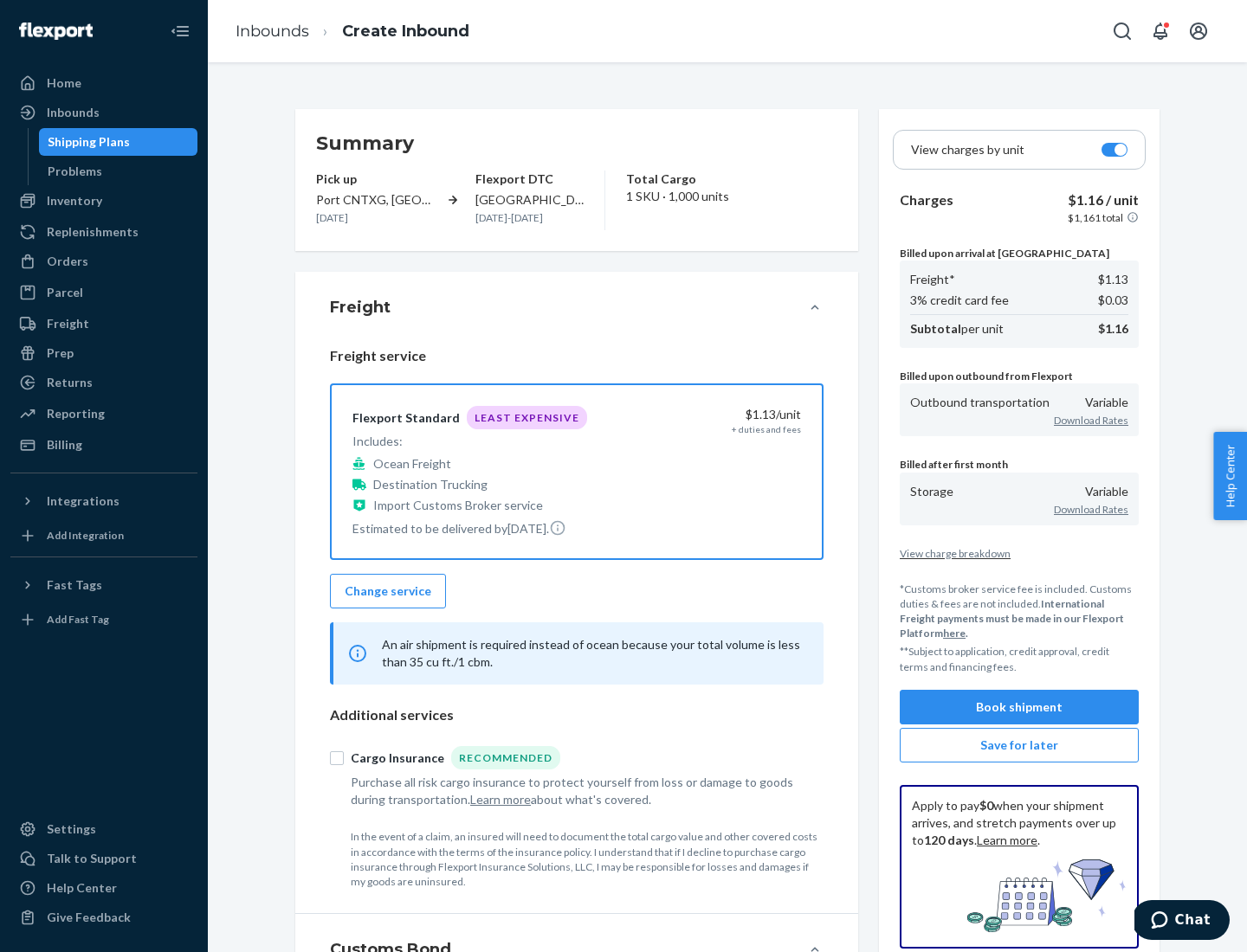
scroll to position [200, 0]
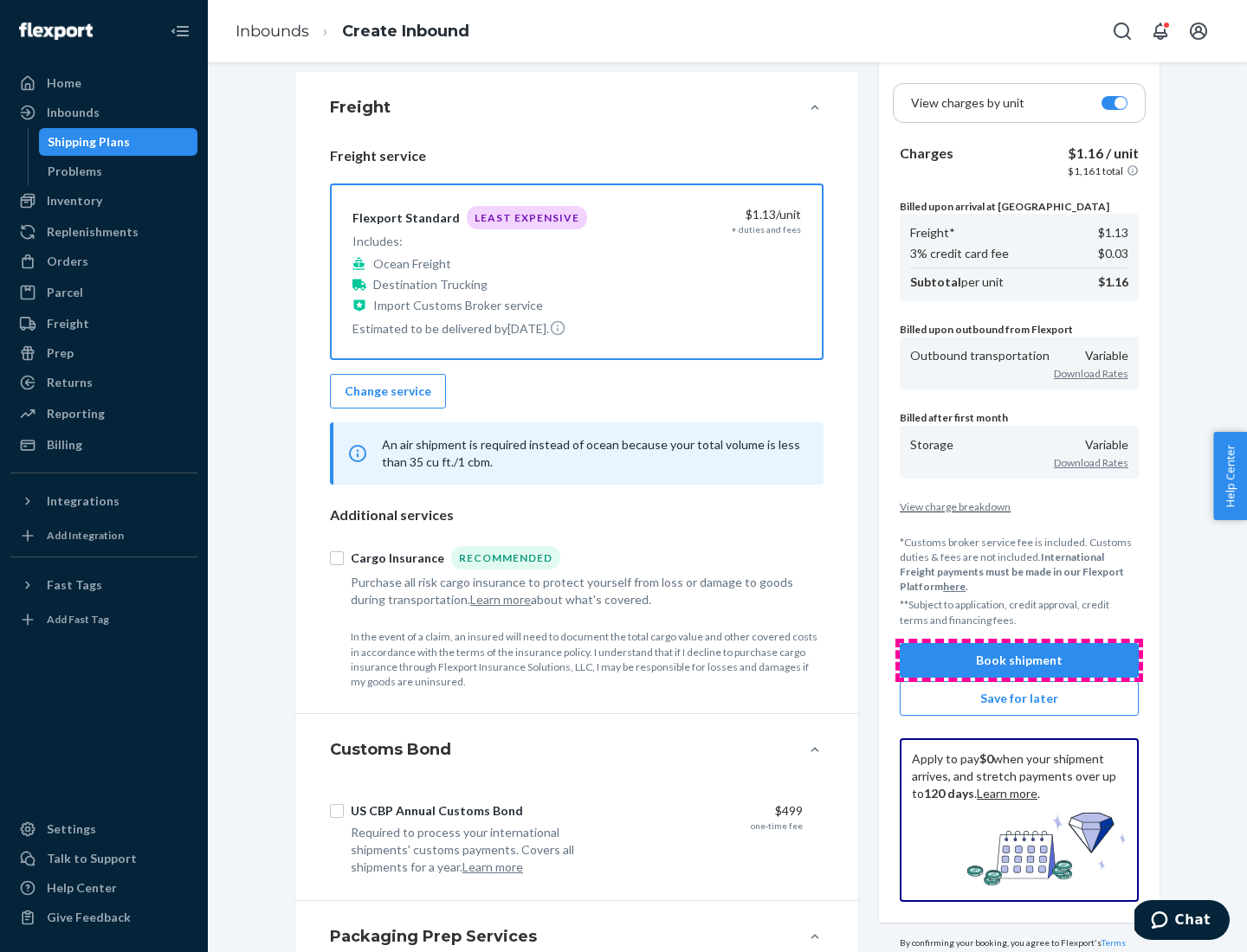
click at [1019, 659] on button "Book shipment" at bounding box center [1019, 660] width 239 height 35
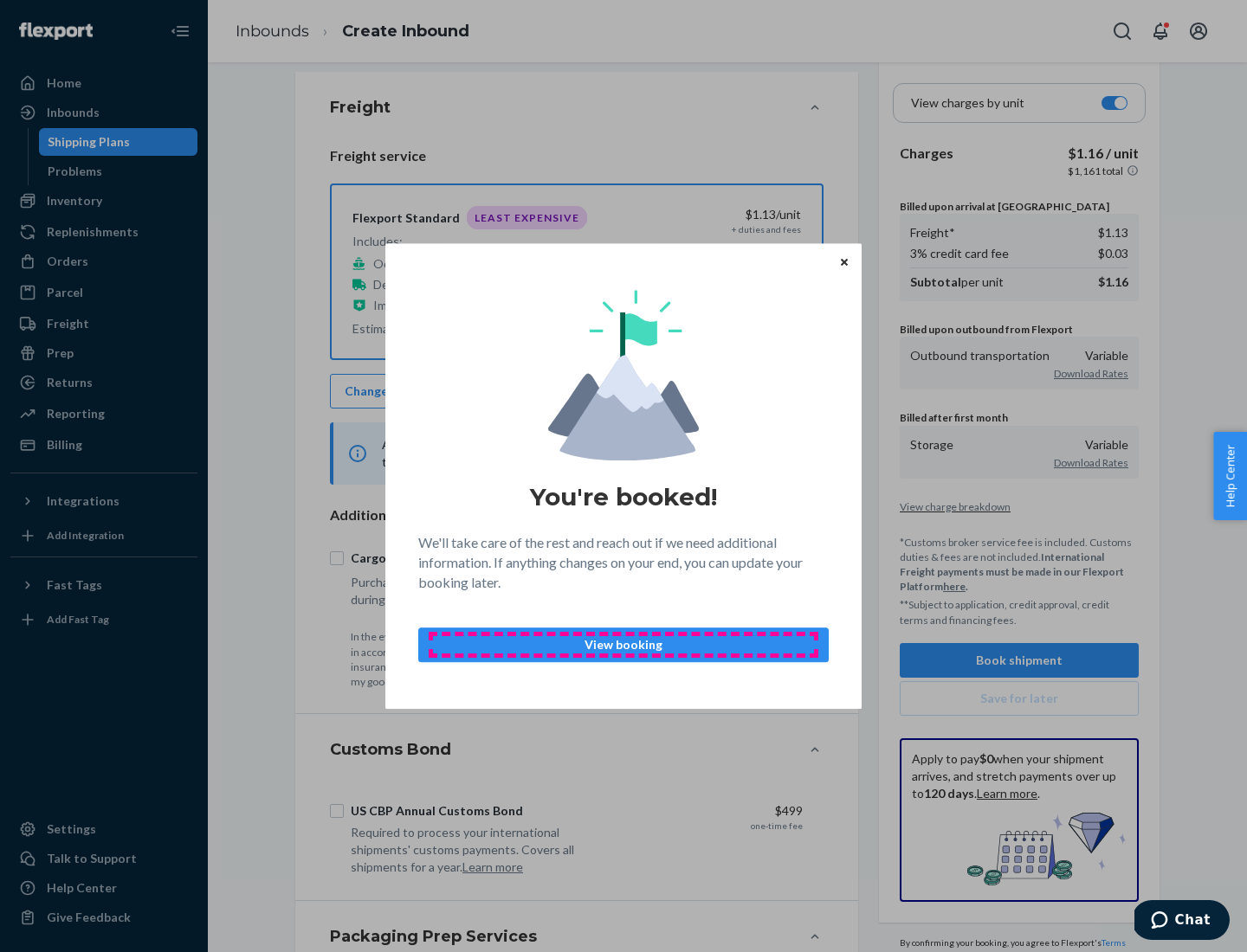
click at [624, 644] on p "View booking" at bounding box center [624, 644] width 380 height 17
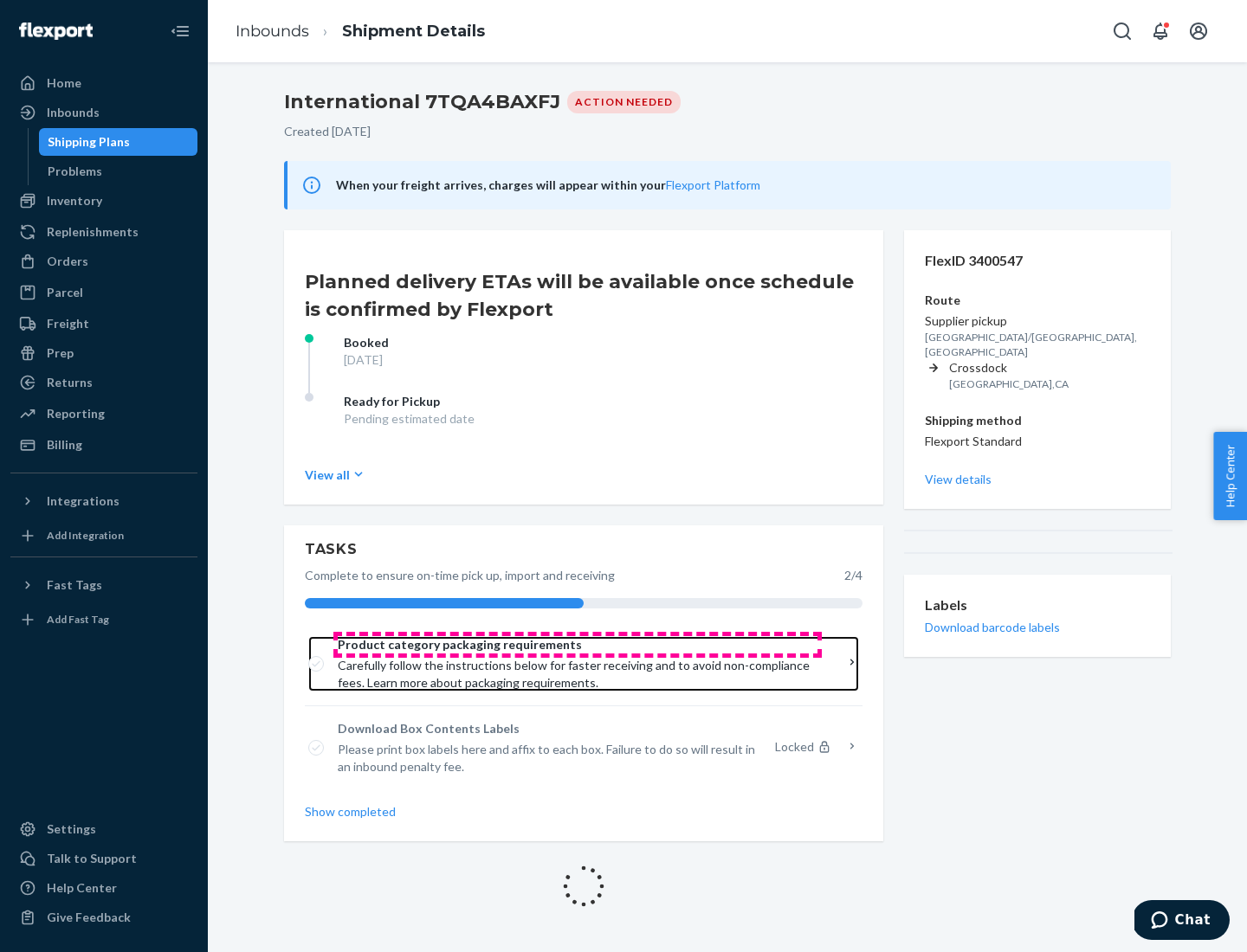
click at [578, 645] on span "Product category packaging requirements" at bounding box center [577, 644] width 479 height 17
